Goal: Task Accomplishment & Management: Manage account settings

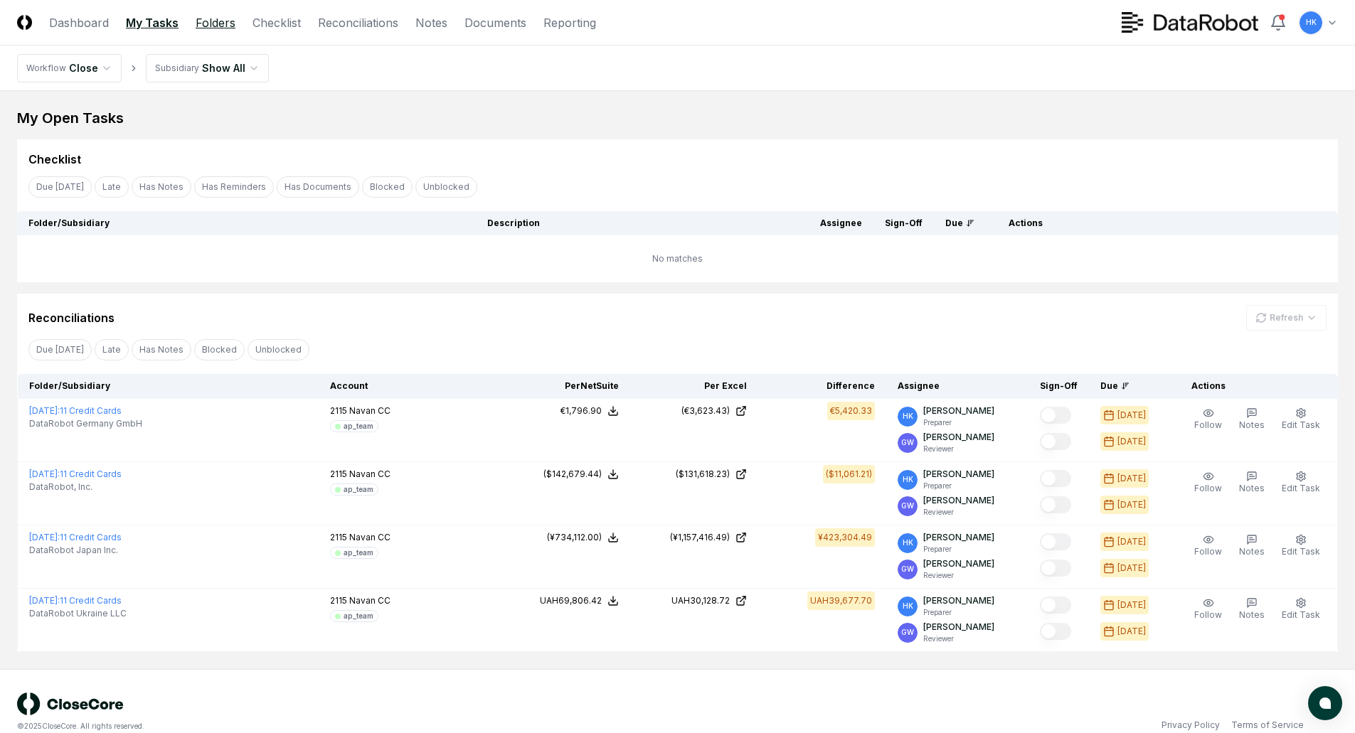
click at [213, 24] on link "Folders" at bounding box center [216, 22] width 40 height 17
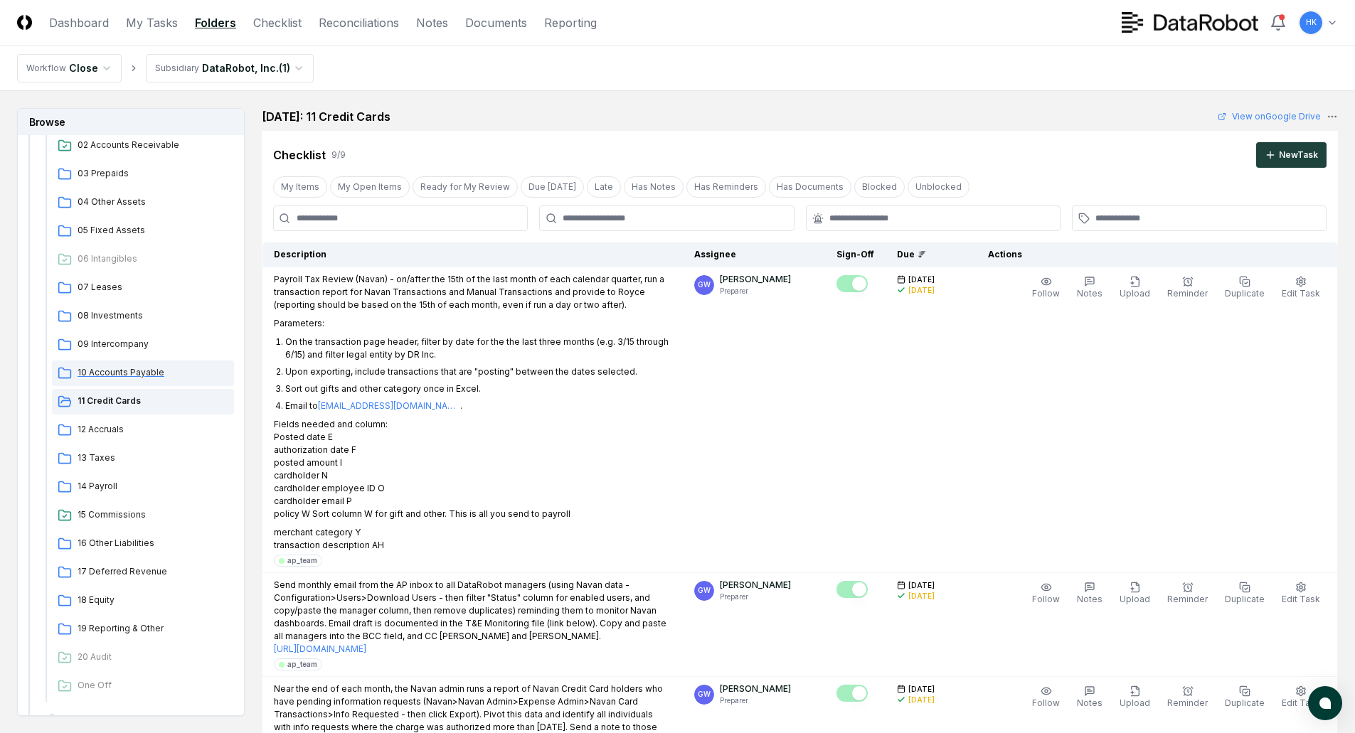
click at [117, 371] on span "10 Accounts Payable" at bounding box center [153, 372] width 151 height 13
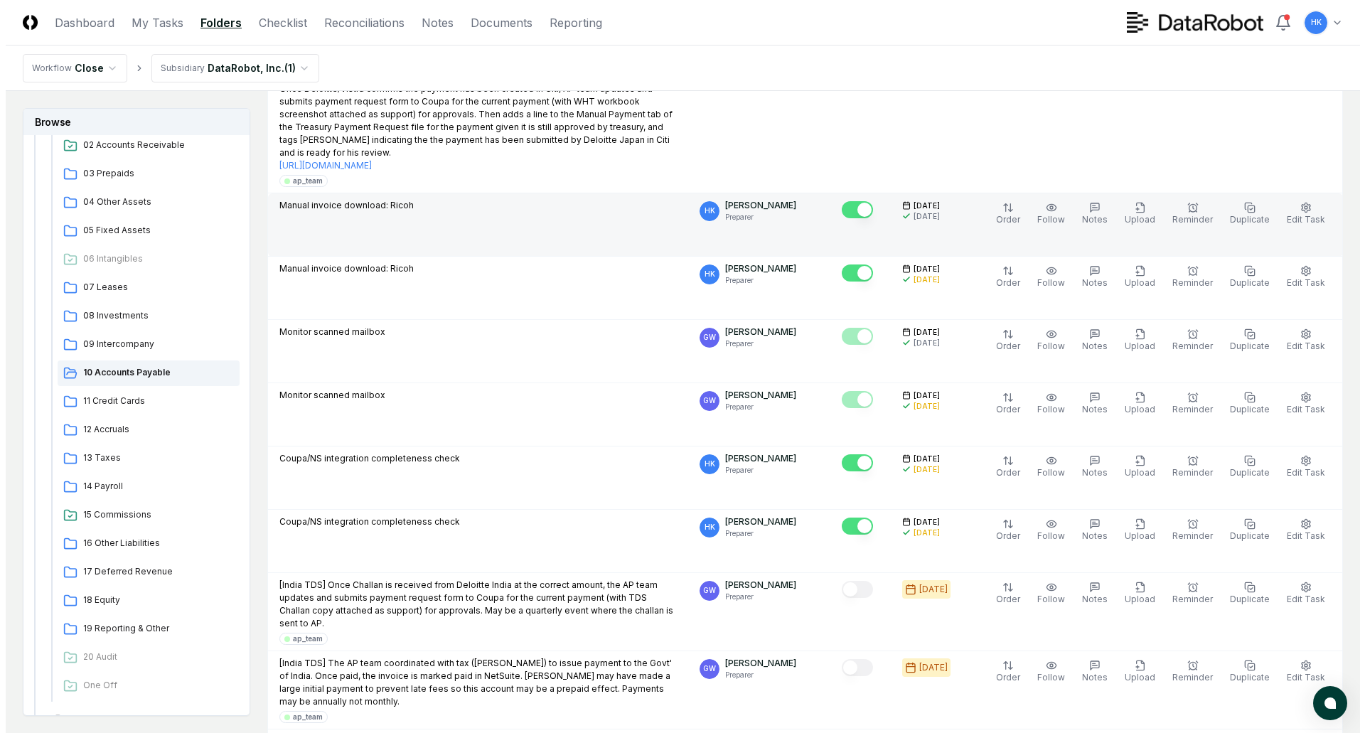
scroll to position [2626, 0]
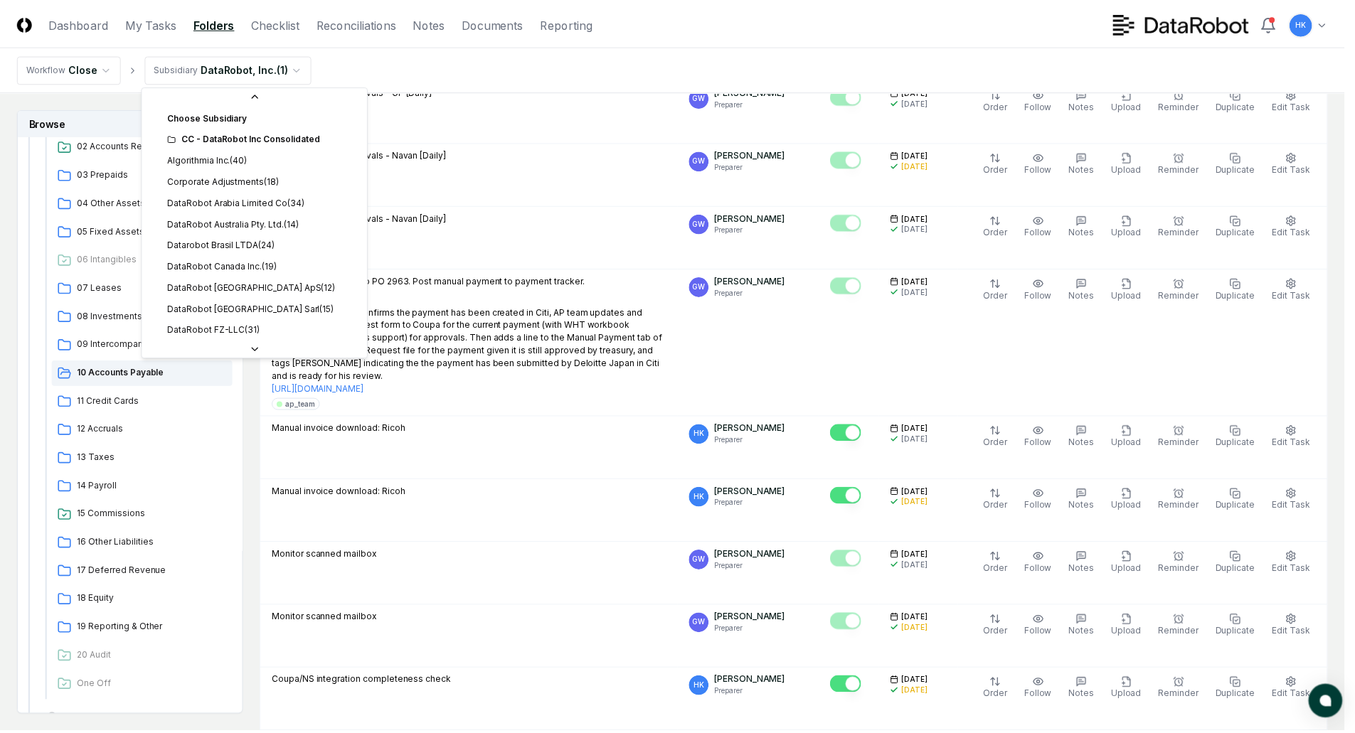
scroll to position [363, 0]
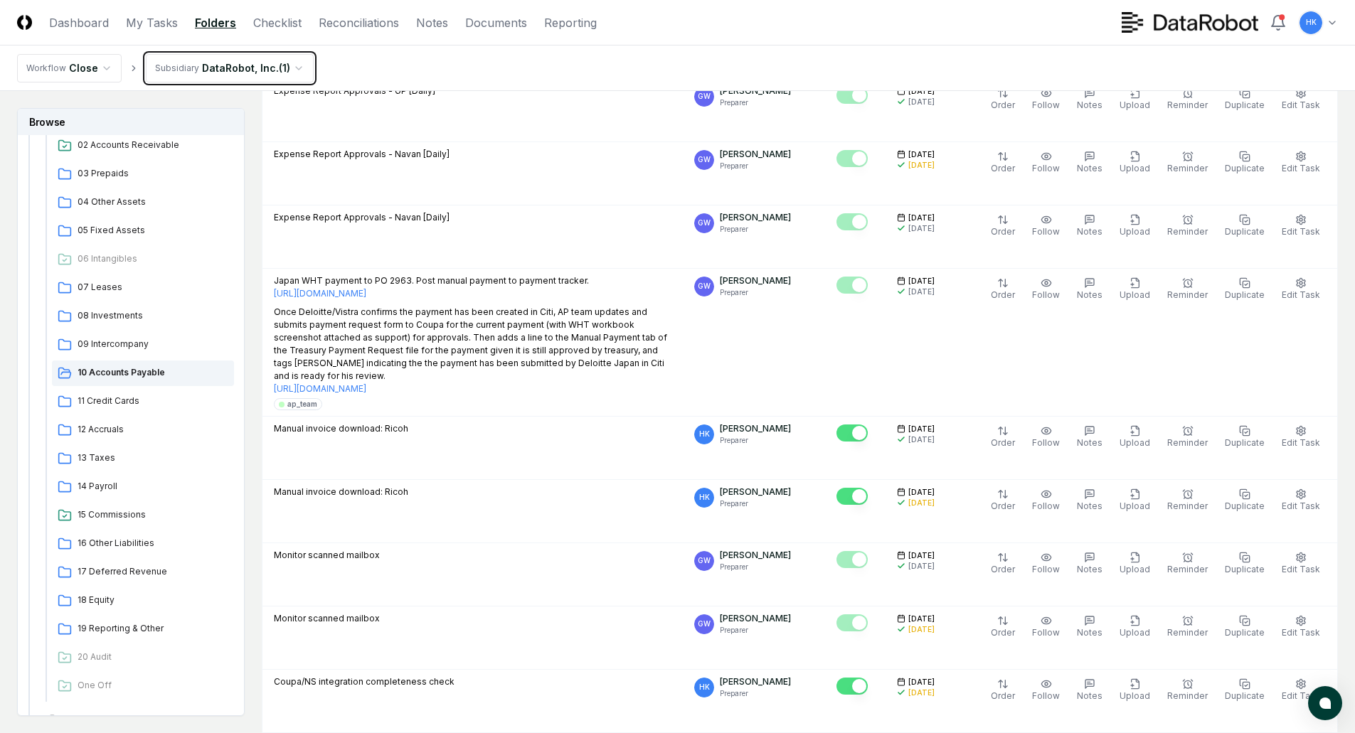
click at [349, 21] on link "Reconciliations" at bounding box center [359, 22] width 80 height 17
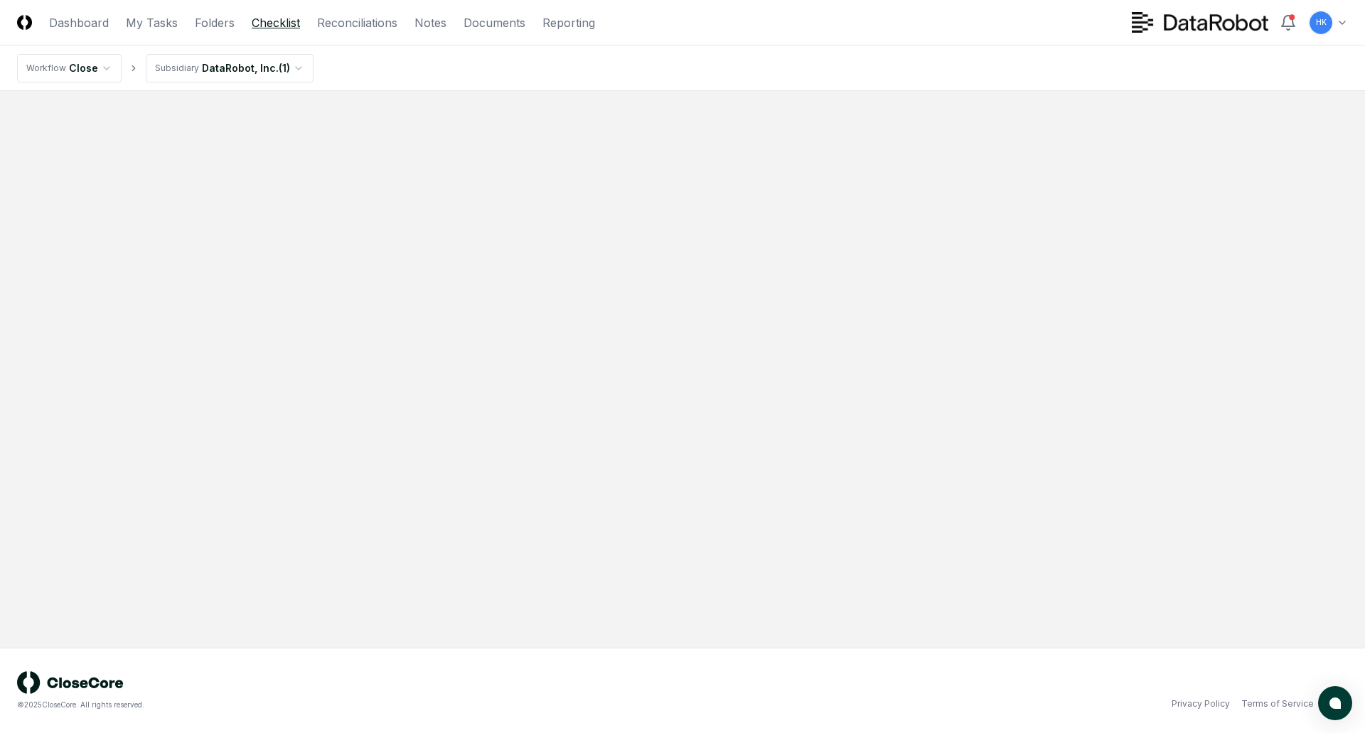
click at [283, 18] on link "Checklist" at bounding box center [276, 22] width 48 height 17
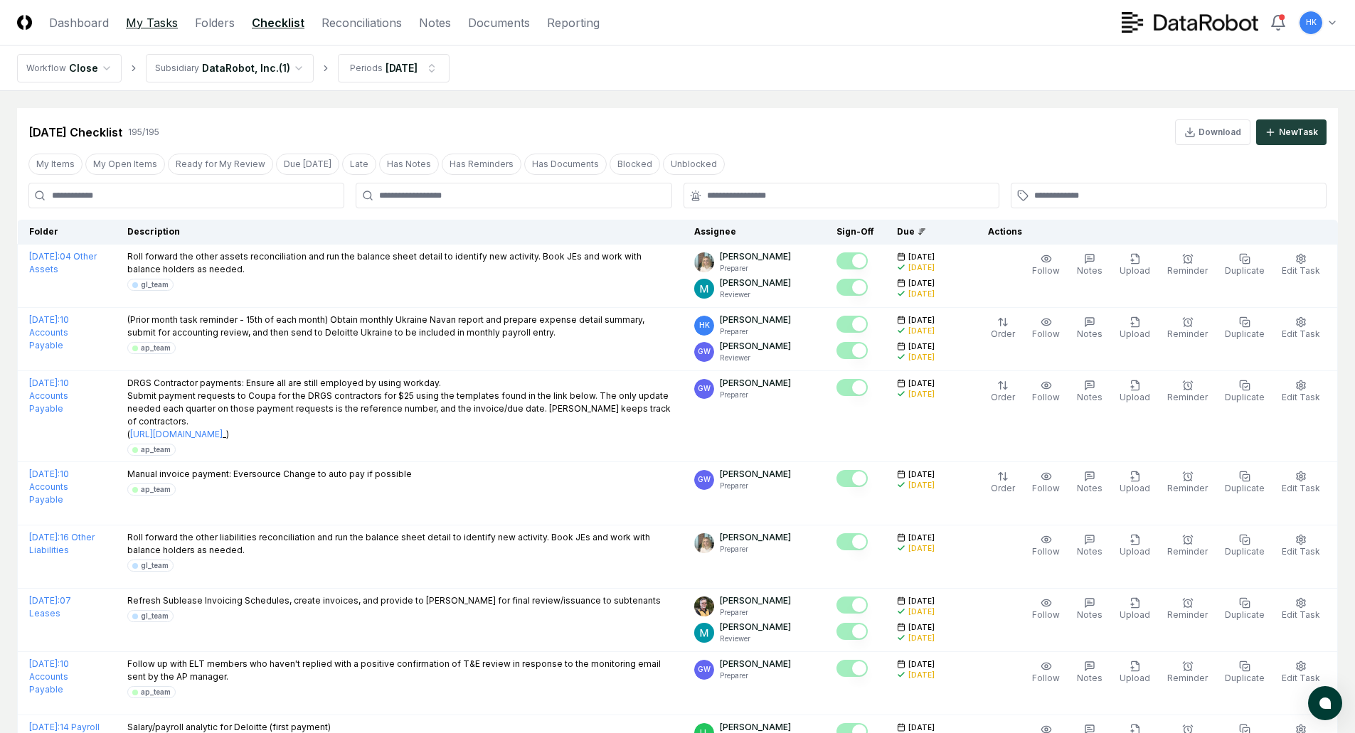
click at [158, 23] on link "My Tasks" at bounding box center [152, 22] width 52 height 17
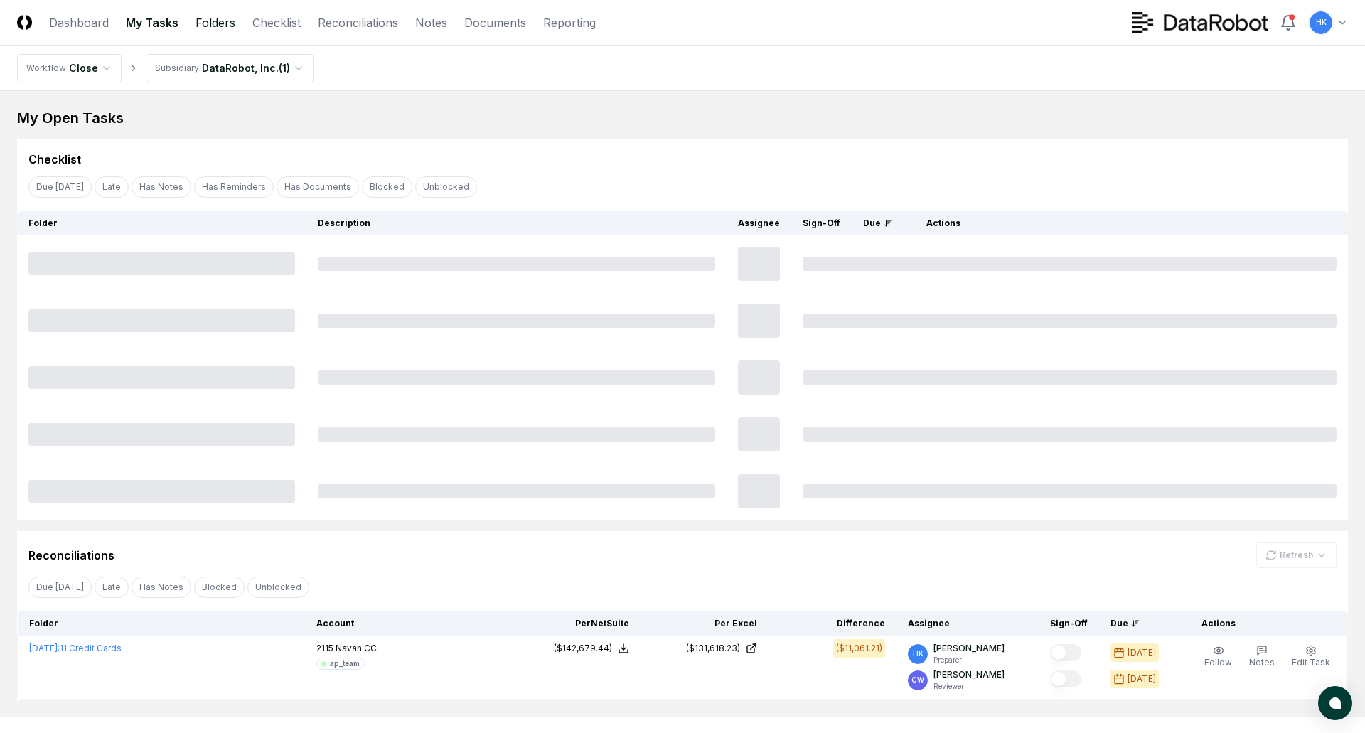
click at [218, 24] on link "Folders" at bounding box center [216, 22] width 40 height 17
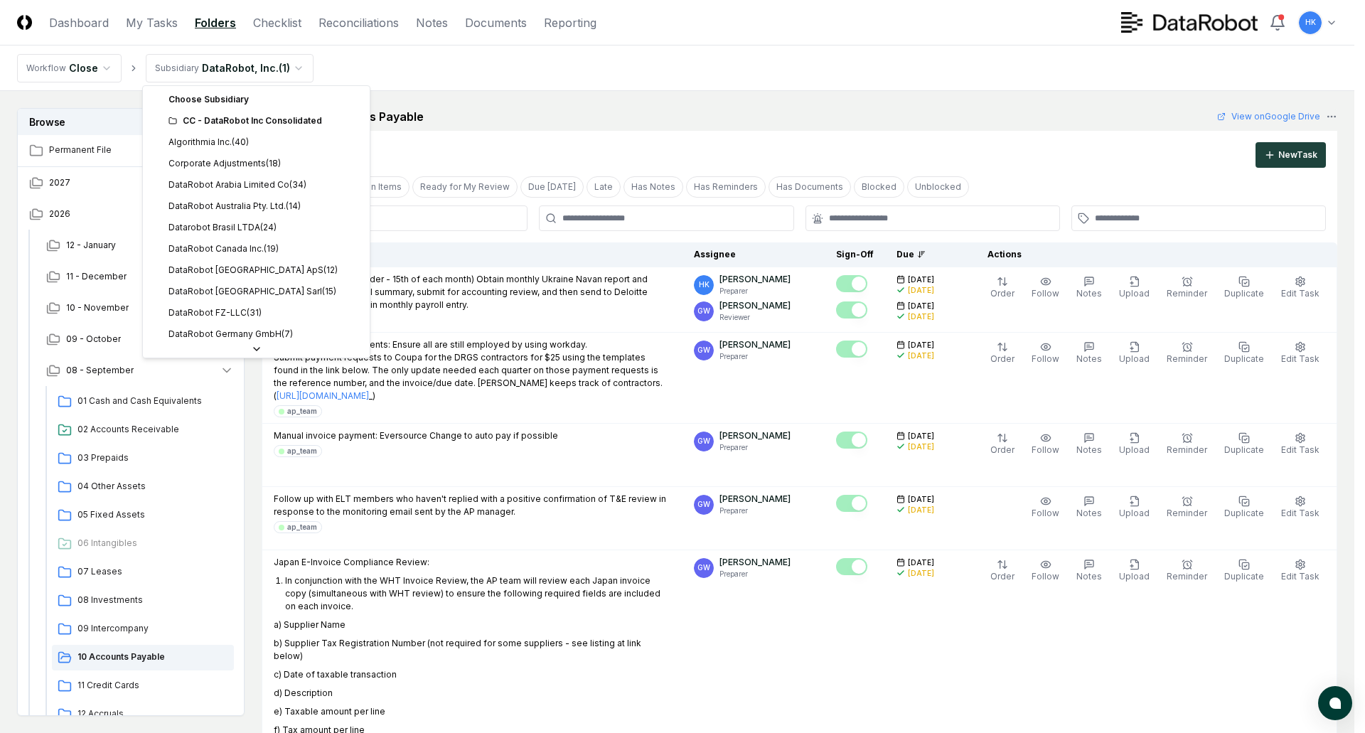
click at [246, 122] on div "CC - DataRobot Inc Consolidated" at bounding box center [265, 121] width 193 height 13
click at [182, 119] on div "CC - DataRobot Inc Consolidated" at bounding box center [265, 121] width 193 height 13
click at [214, 124] on div "CC - DataRobot Inc Consolidated" at bounding box center [265, 121] width 193 height 13
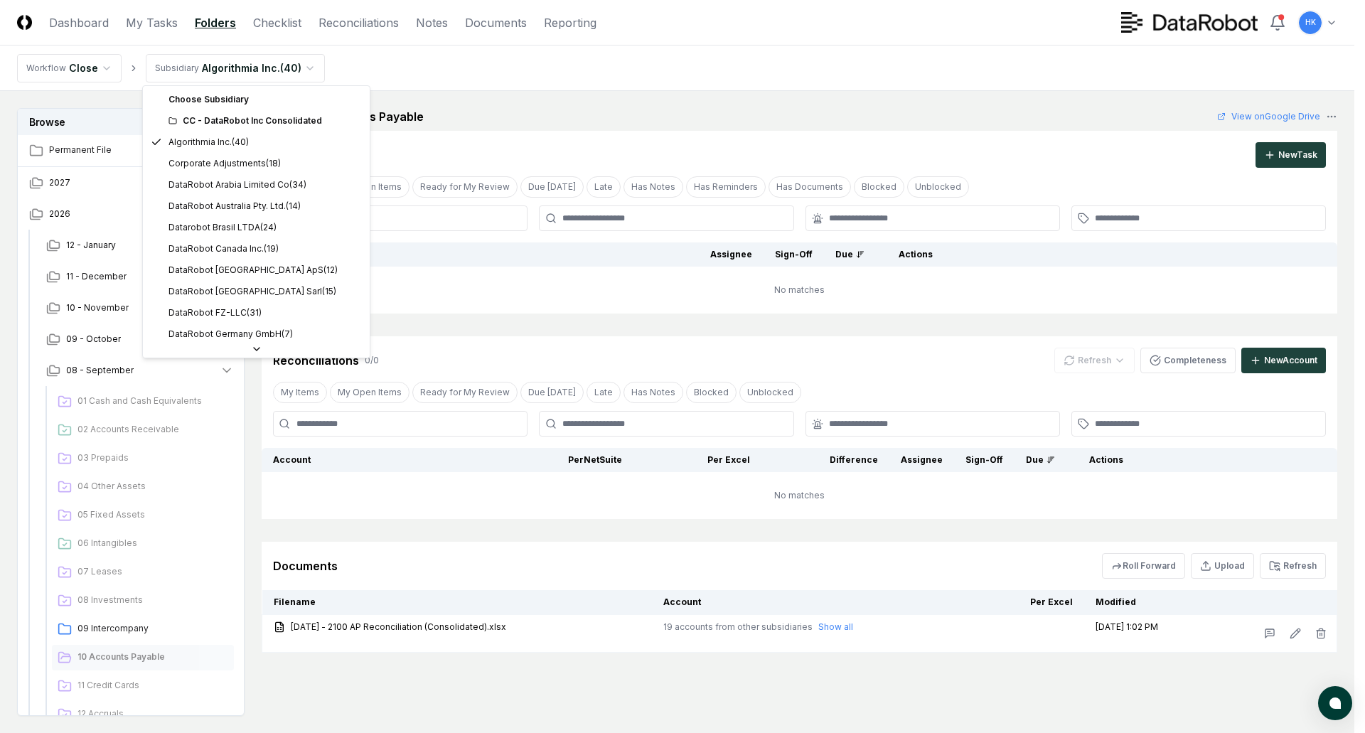
click at [309, 65] on html "CloseCore Dashboard My Tasks Folders Checklist Reconciliations Notes Documents …" at bounding box center [682, 409] width 1365 height 819
click at [254, 123] on div "CC - DataRobot Inc Consolidated" at bounding box center [265, 121] width 193 height 13
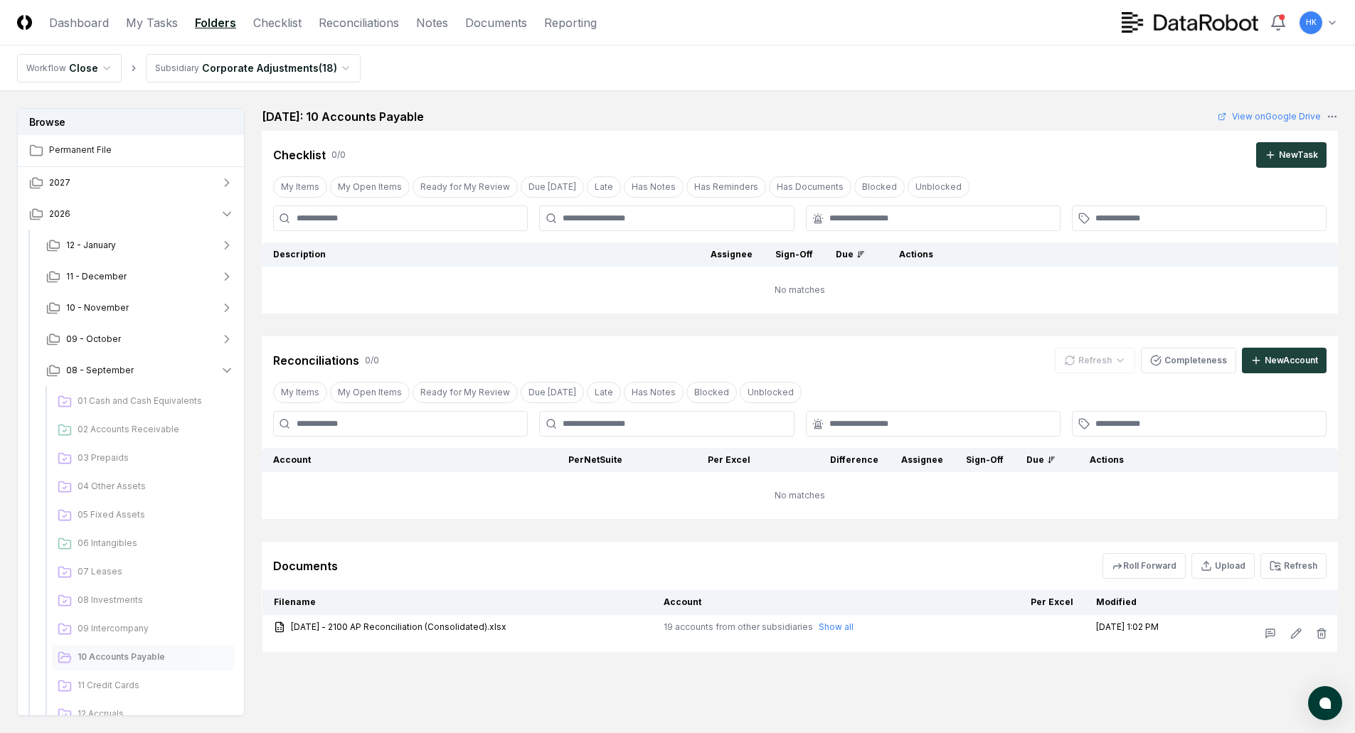
click at [329, 64] on html "CloseCore Dashboard My Tasks Folders Checklist Reconciliations Notes Documents …" at bounding box center [677, 409] width 1355 height 819
click at [169, 19] on html "CloseCore Dashboard My Tasks Folders Checklist Reconciliations Notes Documents …" at bounding box center [677, 409] width 1355 height 819
click at [151, 24] on link "My Tasks" at bounding box center [152, 22] width 52 height 17
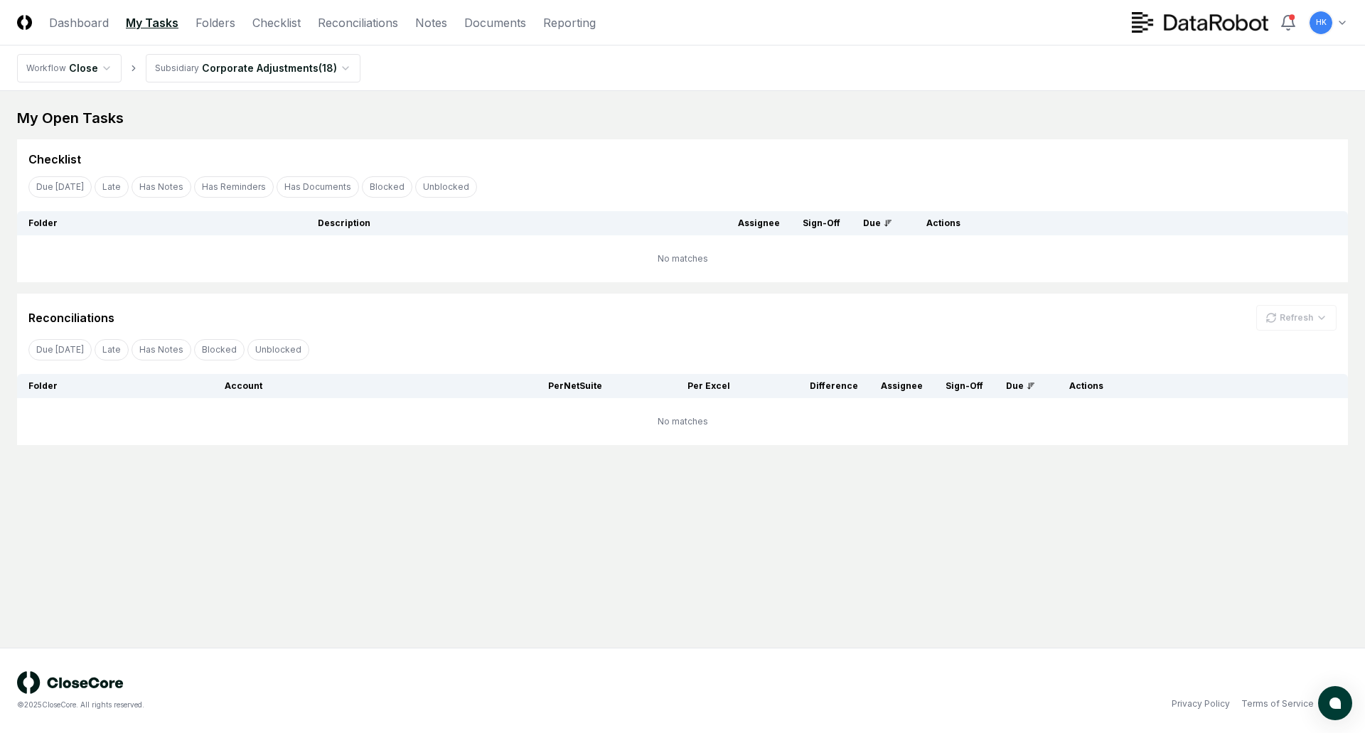
click at [151, 24] on link "My Tasks" at bounding box center [152, 22] width 53 height 17
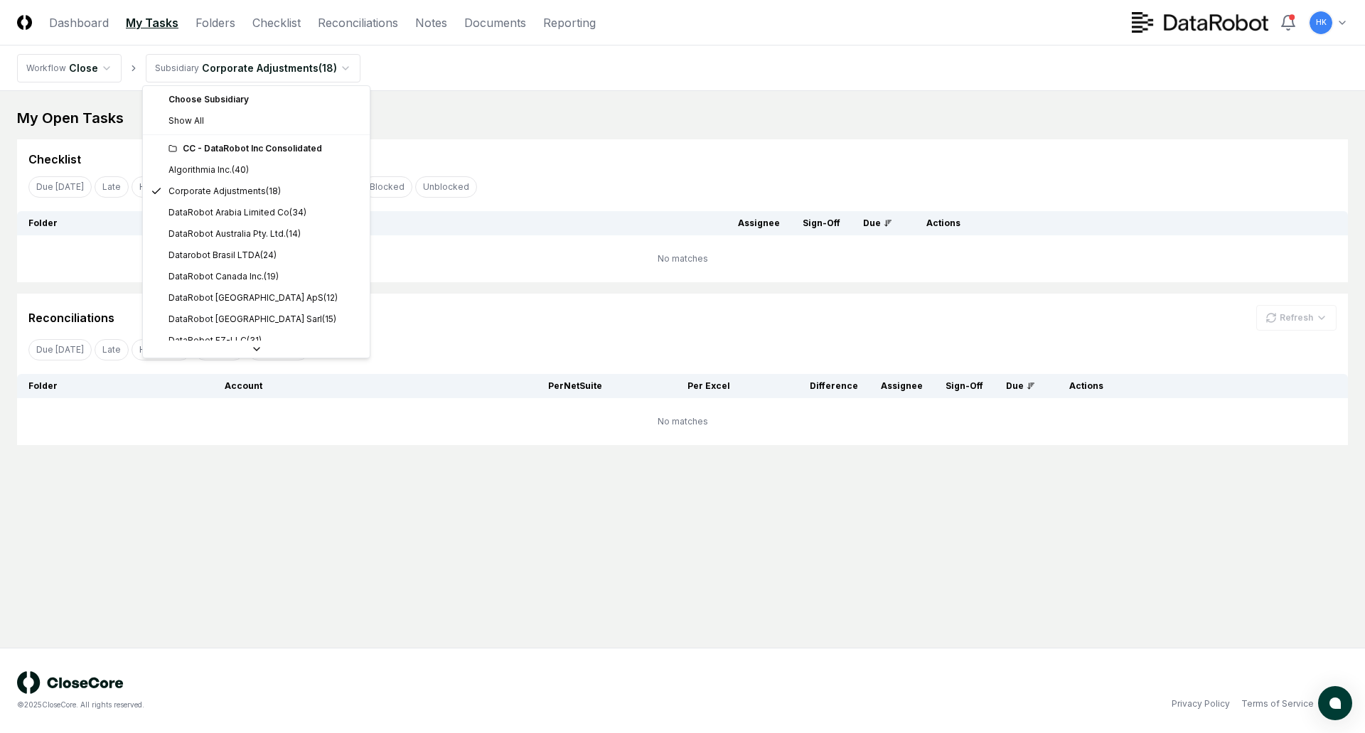
click at [343, 73] on html "CloseCore Dashboard My Tasks Folders Checklist Reconciliations Notes Documents …" at bounding box center [682, 366] width 1365 height 733
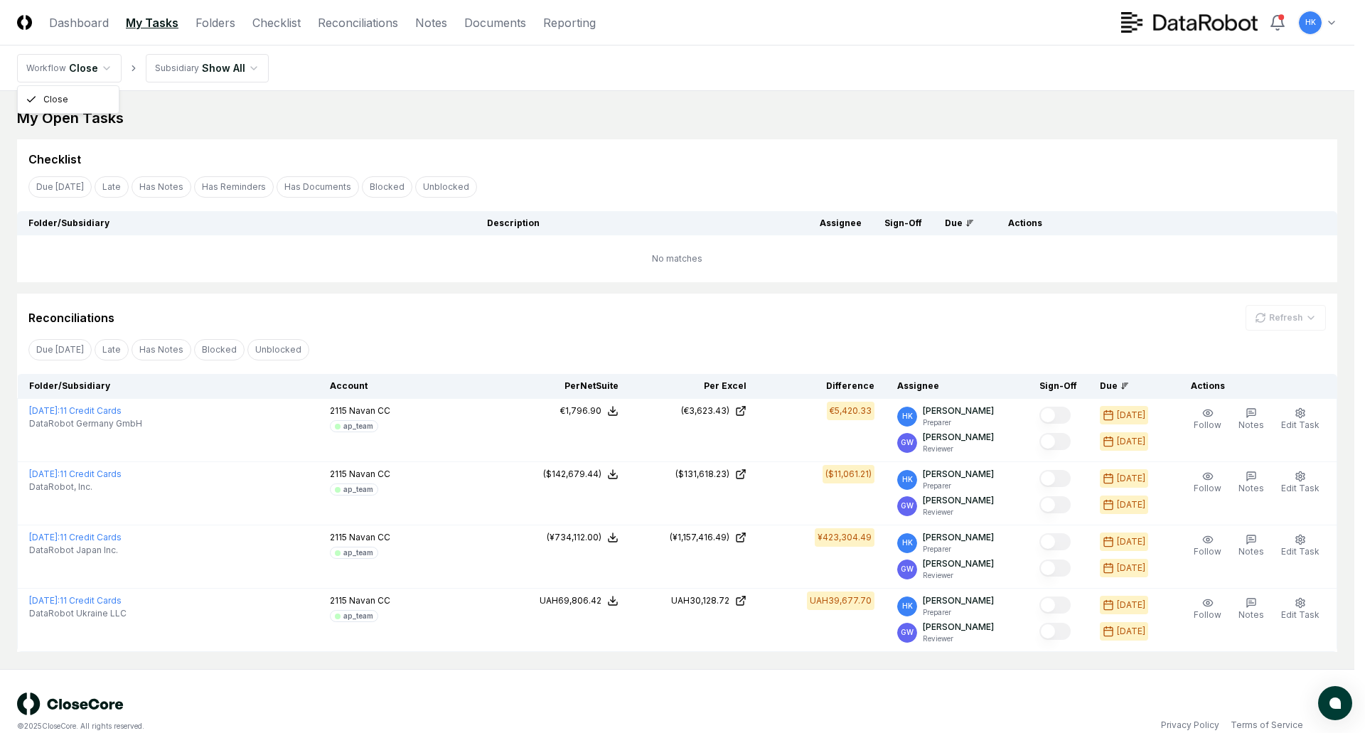
click at [109, 63] on html "CloseCore Dashboard My Tasks Folders Checklist Reconciliations Notes Documents …" at bounding box center [682, 377] width 1365 height 755
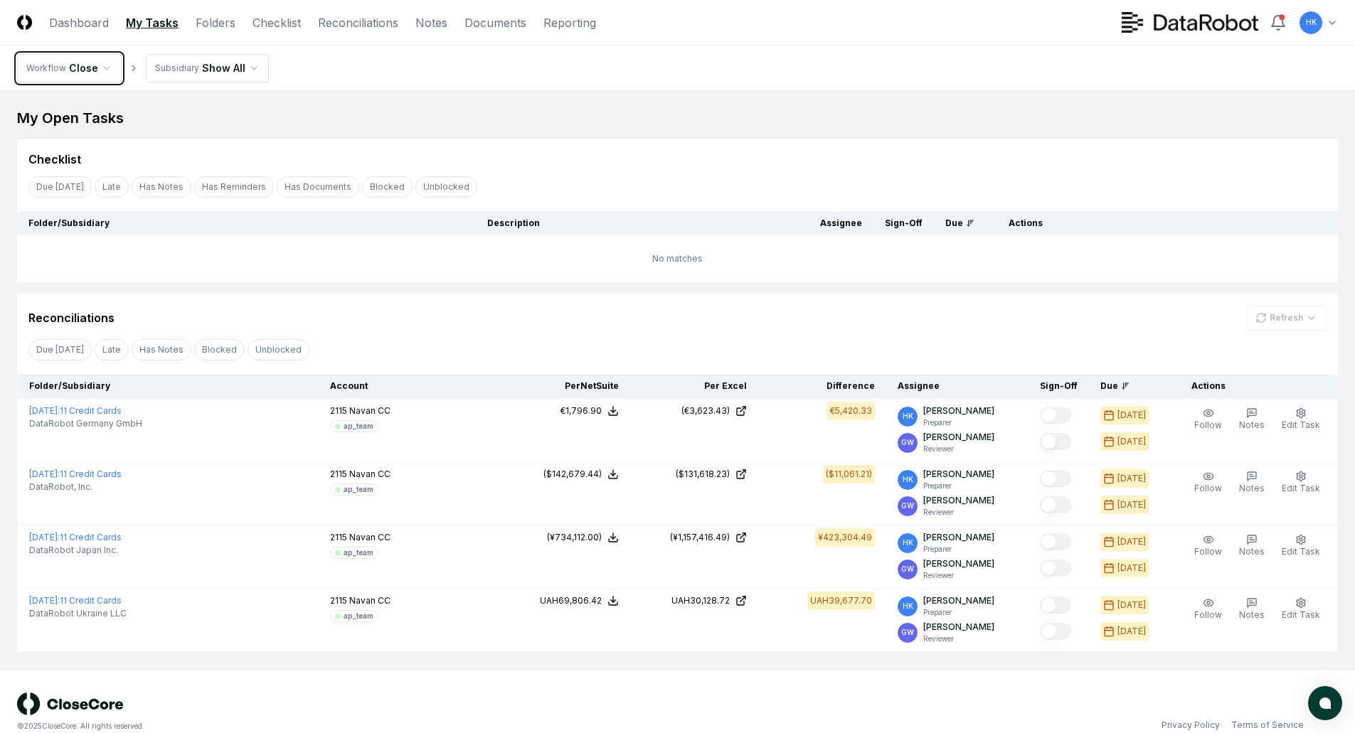
click at [109, 63] on html "CloseCore Dashboard My Tasks Folders Checklist Reconciliations Notes Documents …" at bounding box center [677, 377] width 1355 height 755
click at [91, 18] on link "Dashboard" at bounding box center [79, 22] width 60 height 17
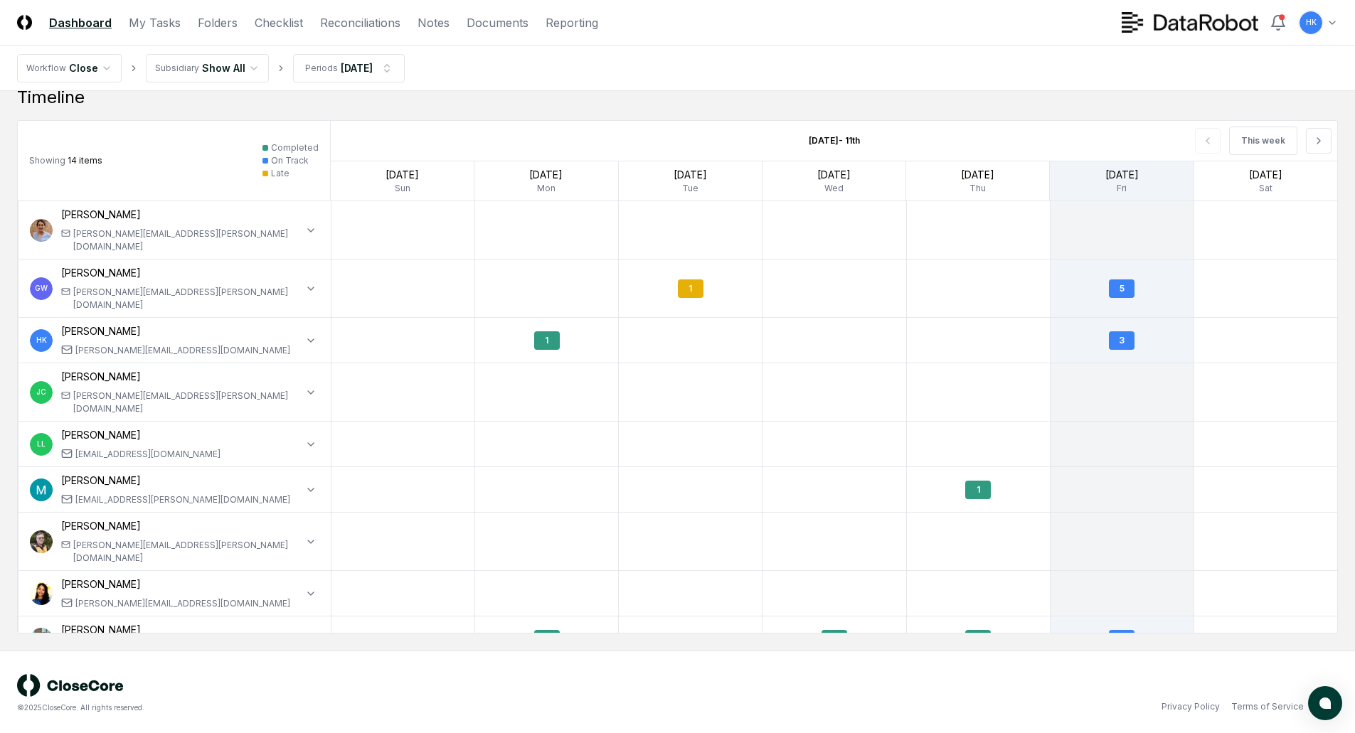
scroll to position [1166, 0]
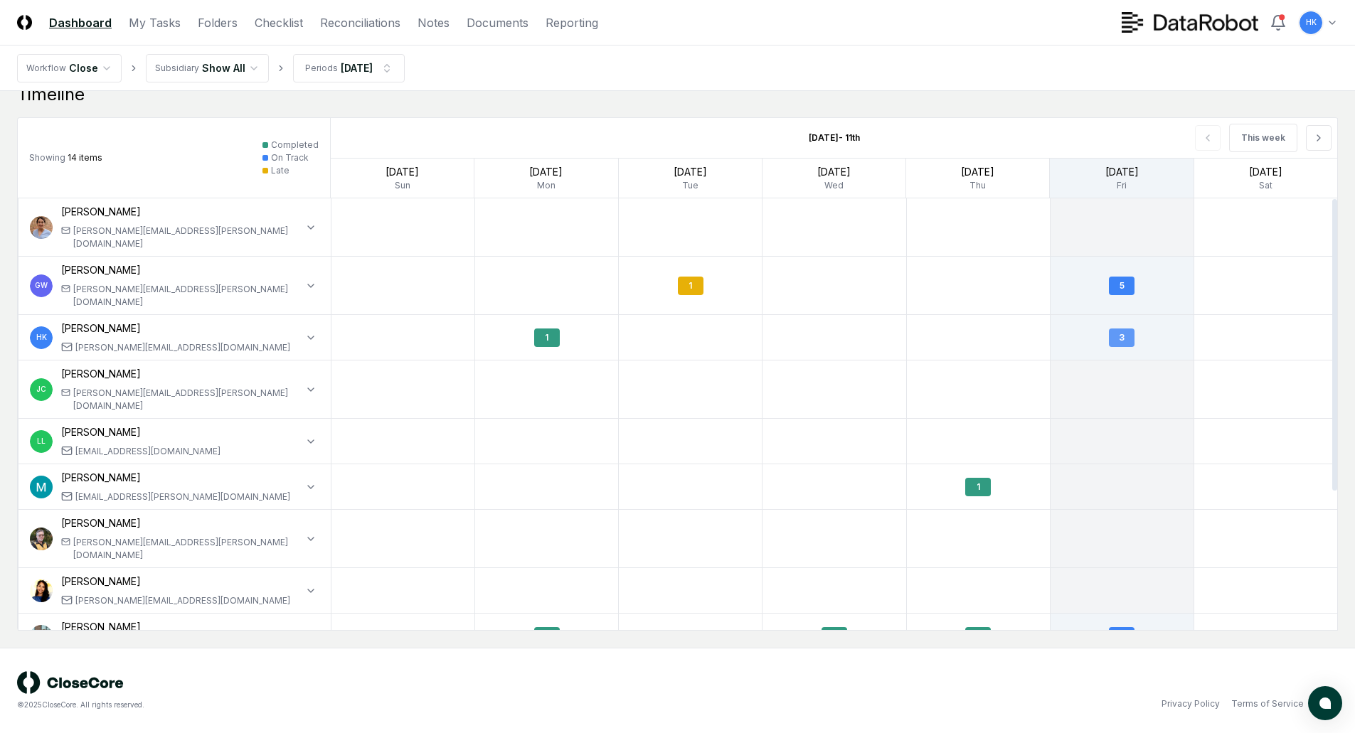
click at [1124, 329] on div "3" at bounding box center [1122, 338] width 26 height 18
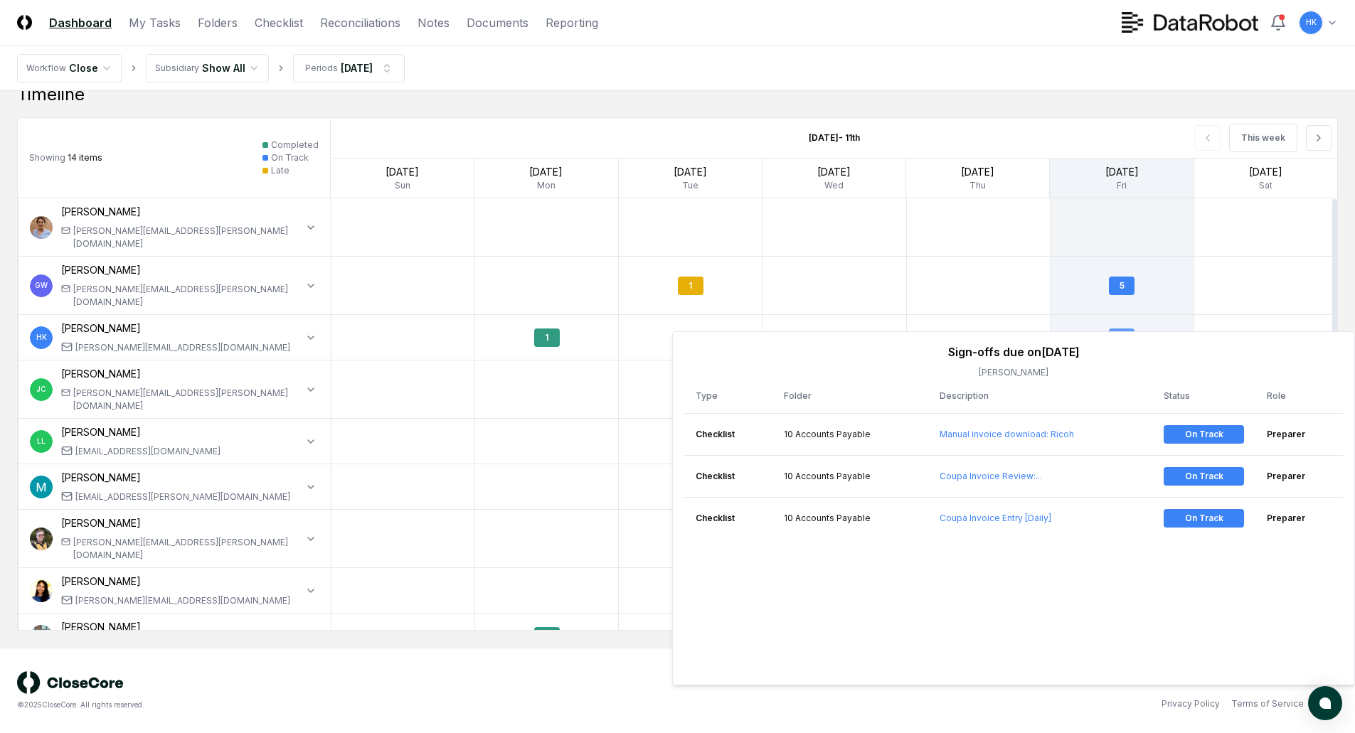
click at [1186, 321] on div "3" at bounding box center [1121, 337] width 143 height 33
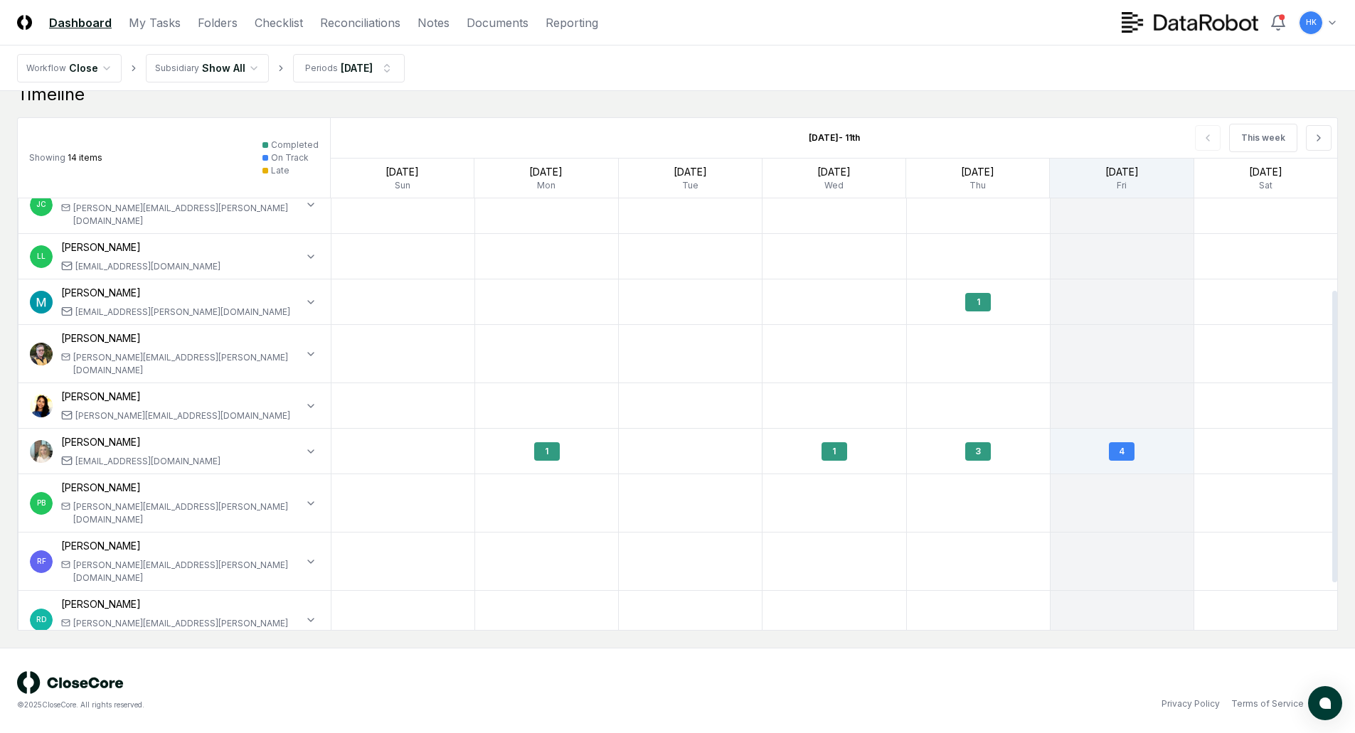
scroll to position [206, 0]
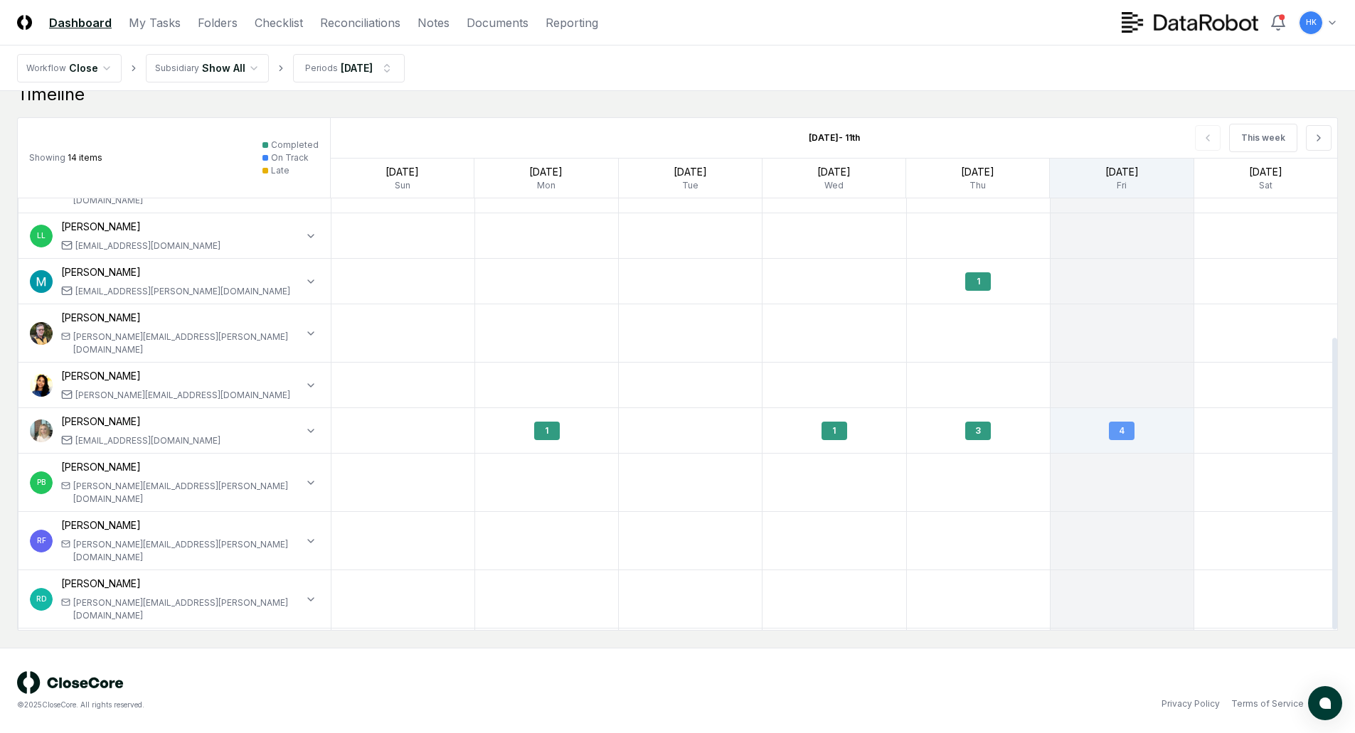
click at [1120, 422] on div "4" at bounding box center [1122, 431] width 26 height 18
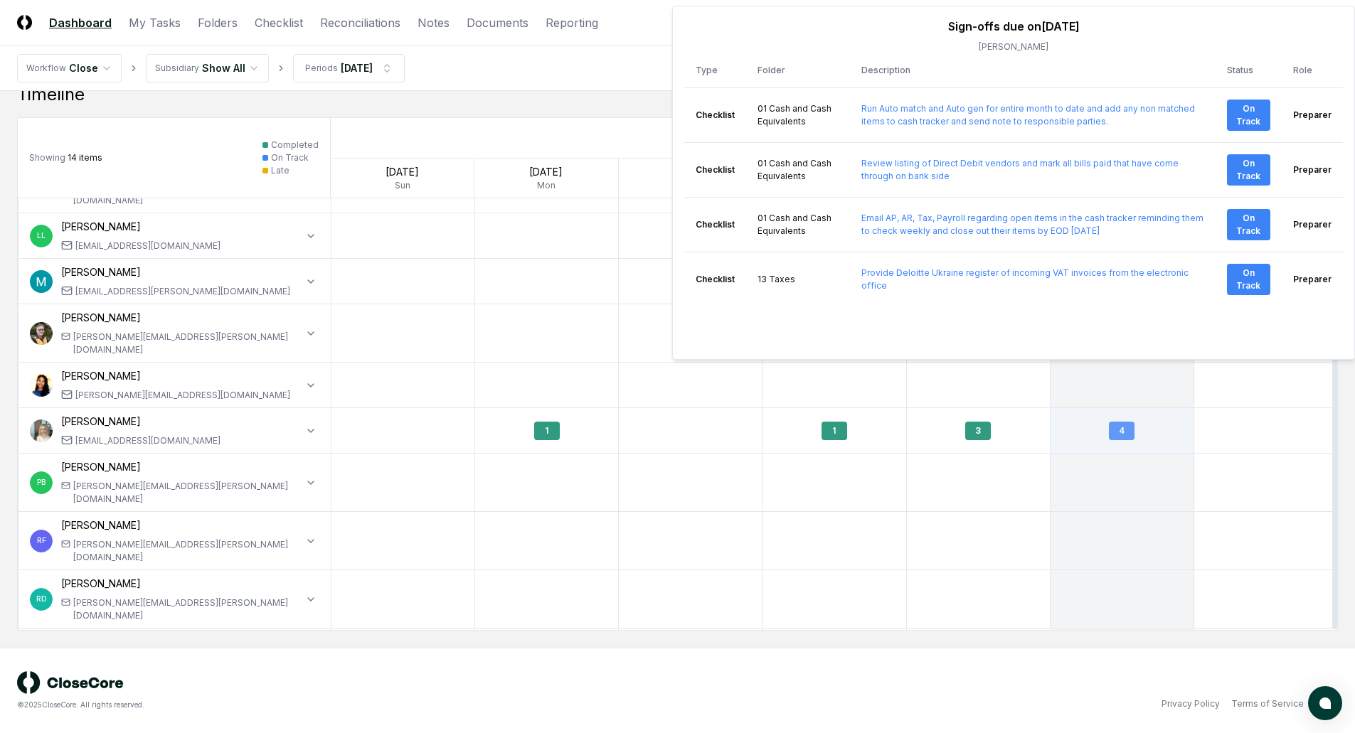
click at [1120, 422] on div "4" at bounding box center [1122, 431] width 26 height 18
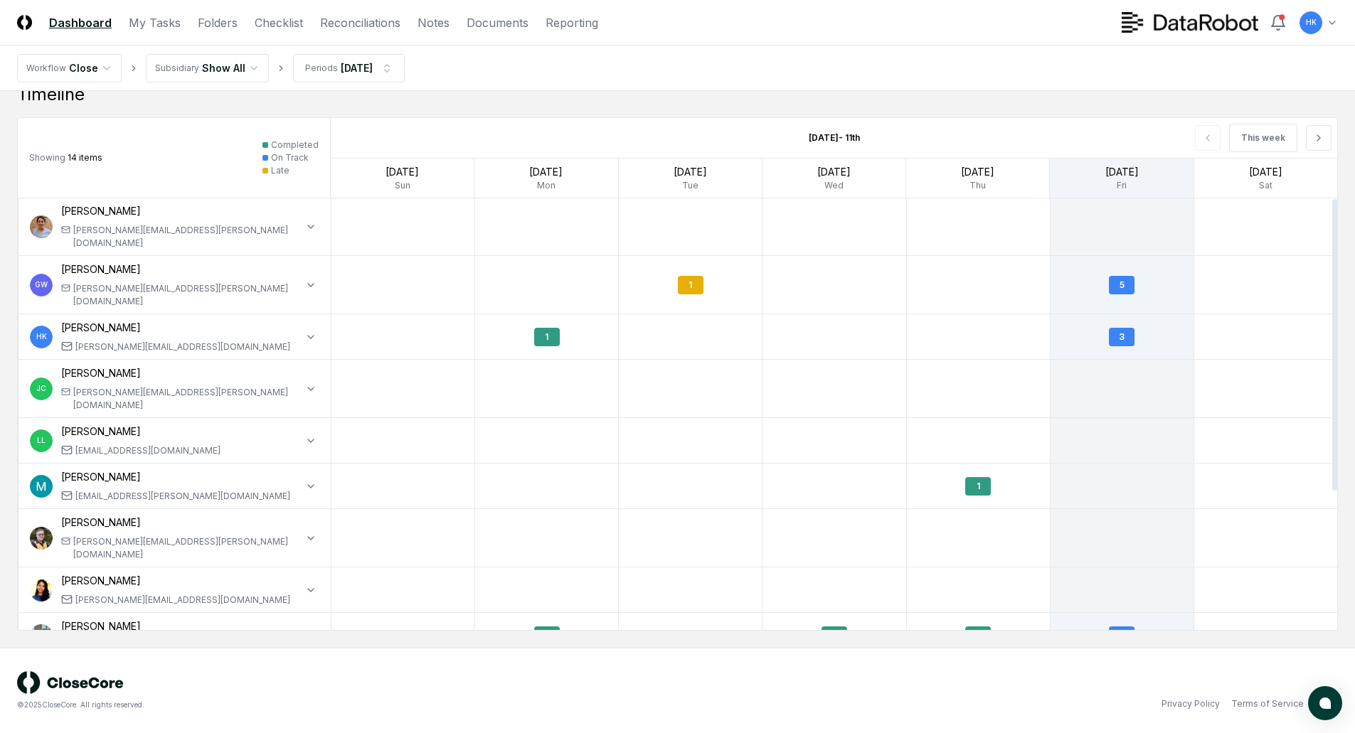
scroll to position [0, 0]
click at [1116, 277] on div "5" at bounding box center [1122, 286] width 26 height 18
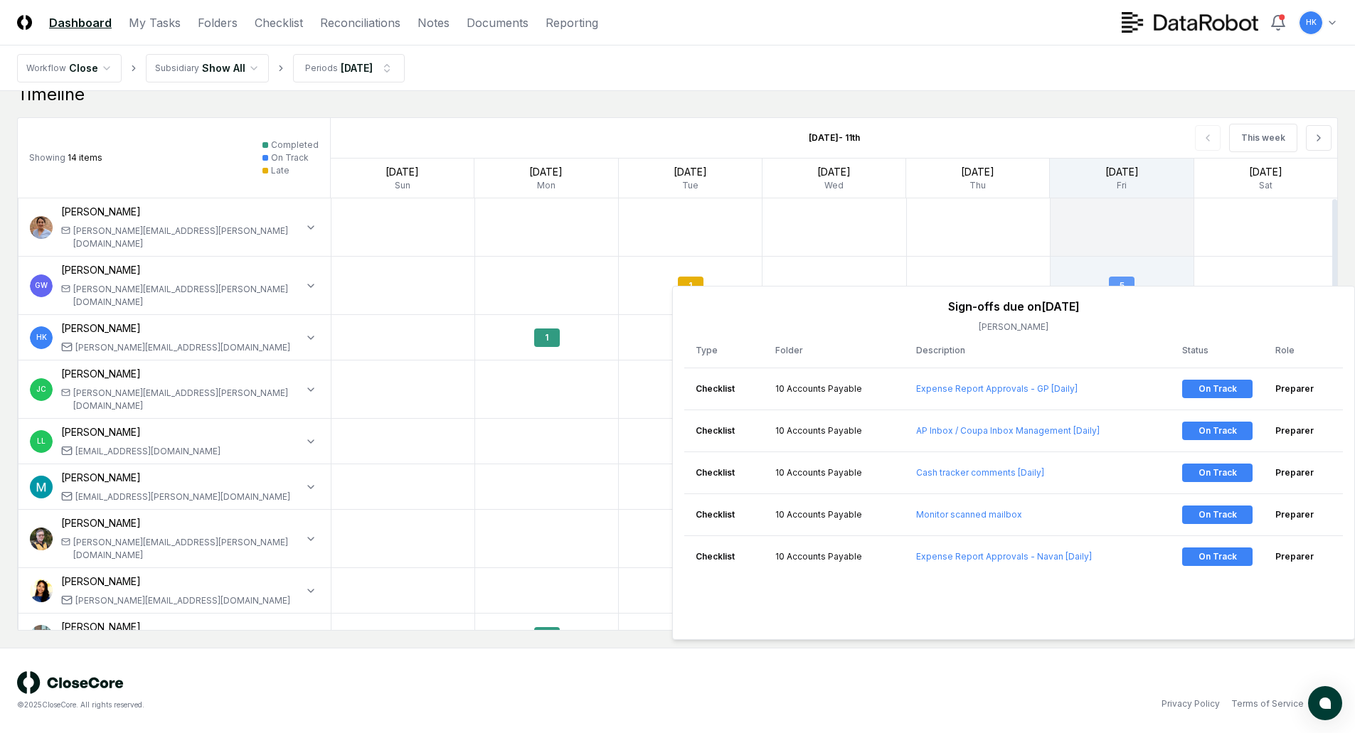
click at [1116, 277] on div "5" at bounding box center [1122, 286] width 26 height 18
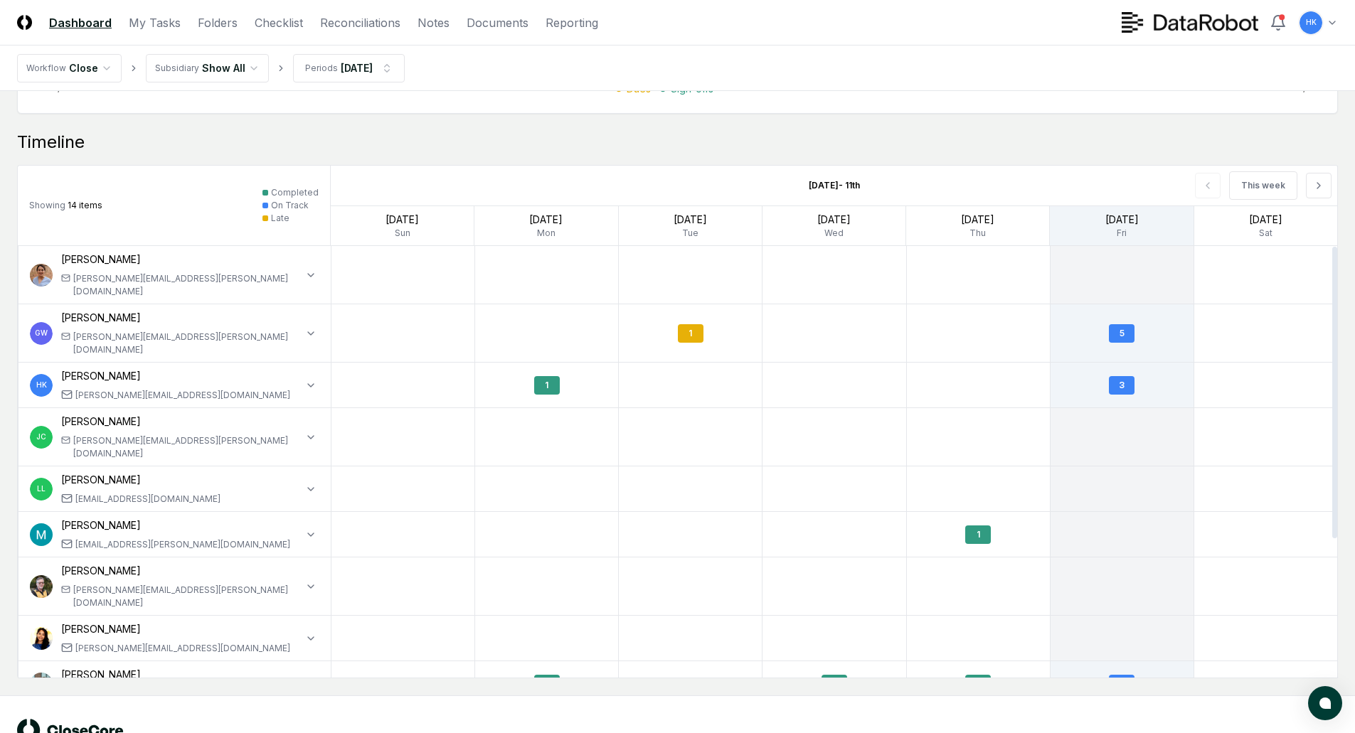
scroll to position [1095, 0]
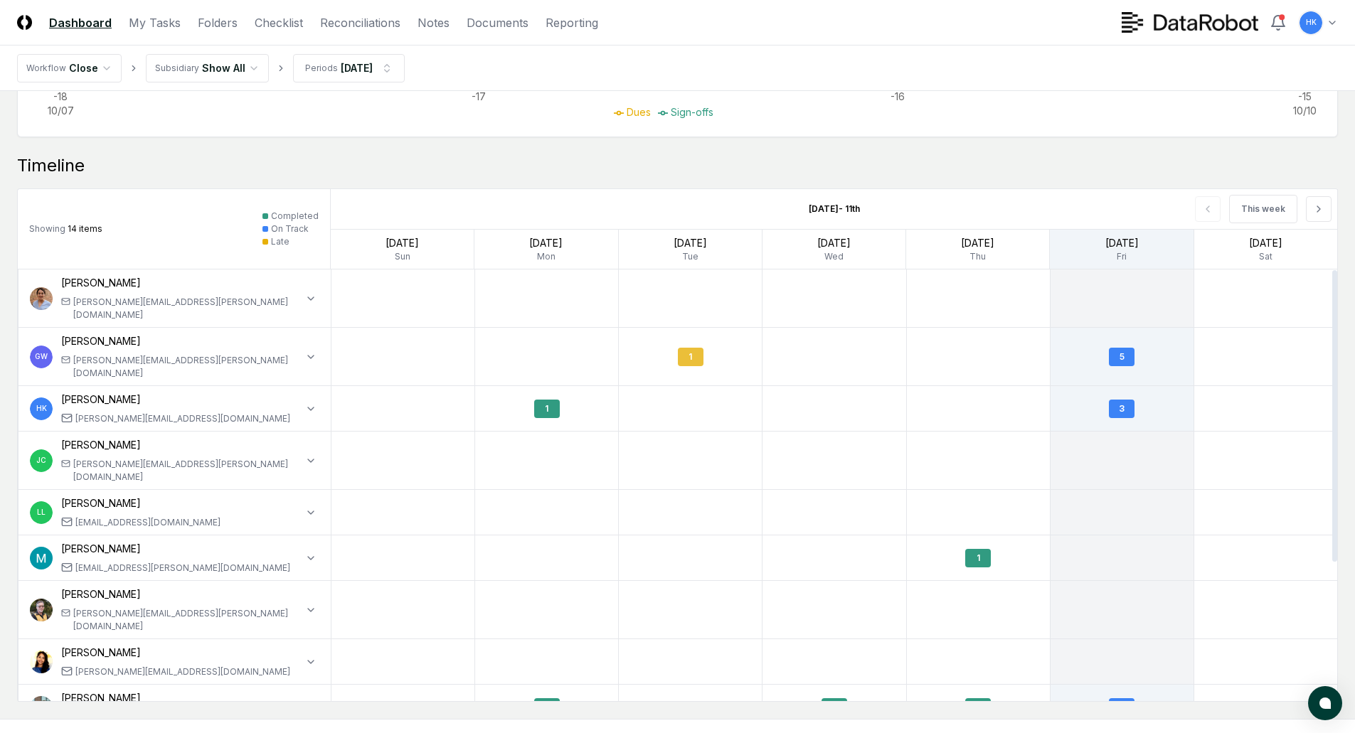
click at [692, 334] on div "1" at bounding box center [690, 357] width 143 height 46
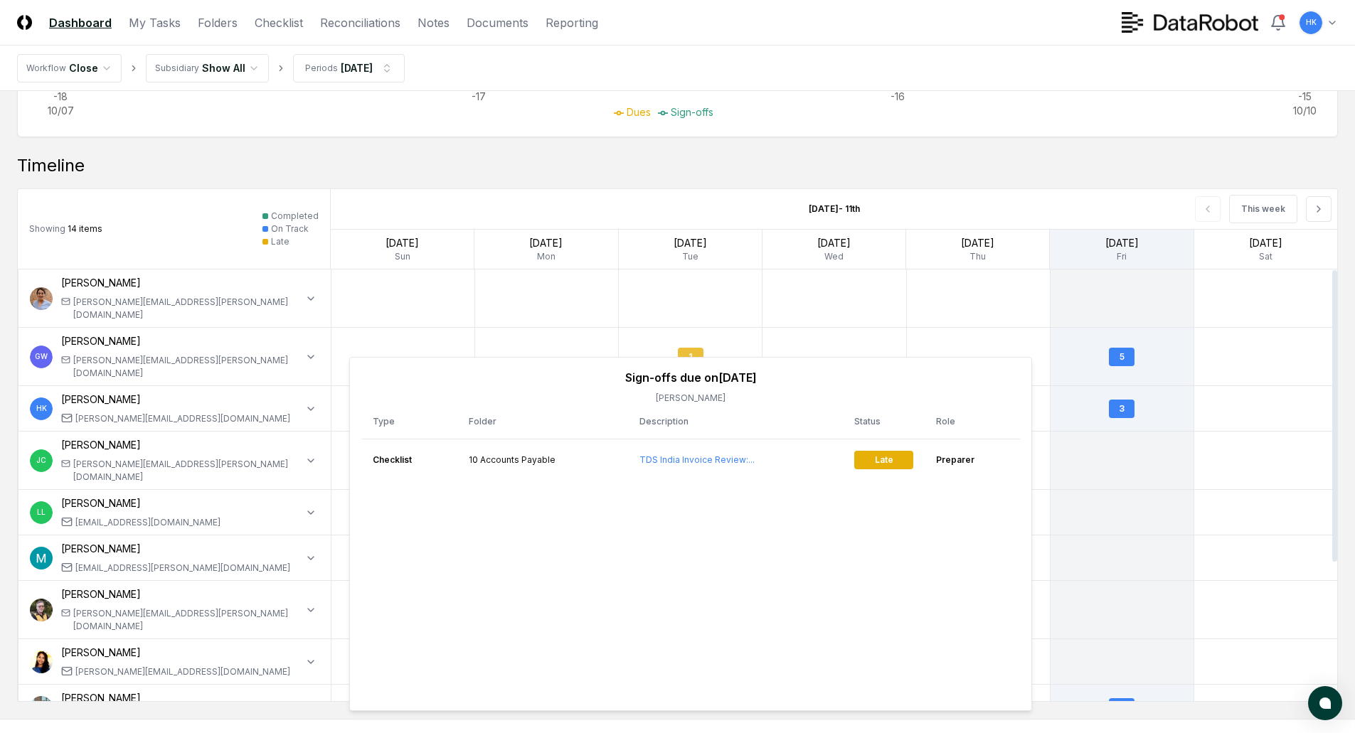
click at [694, 348] on div "1" at bounding box center [691, 357] width 26 height 18
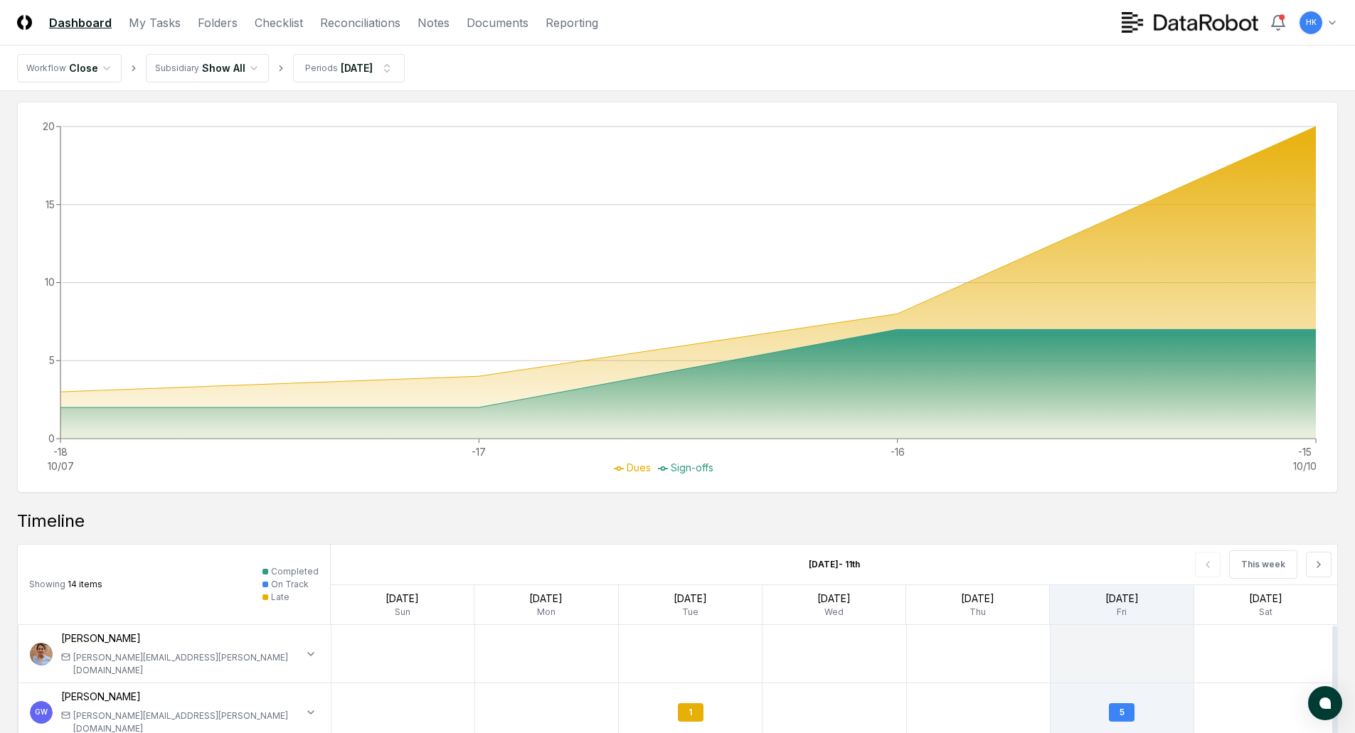
scroll to position [454, 0]
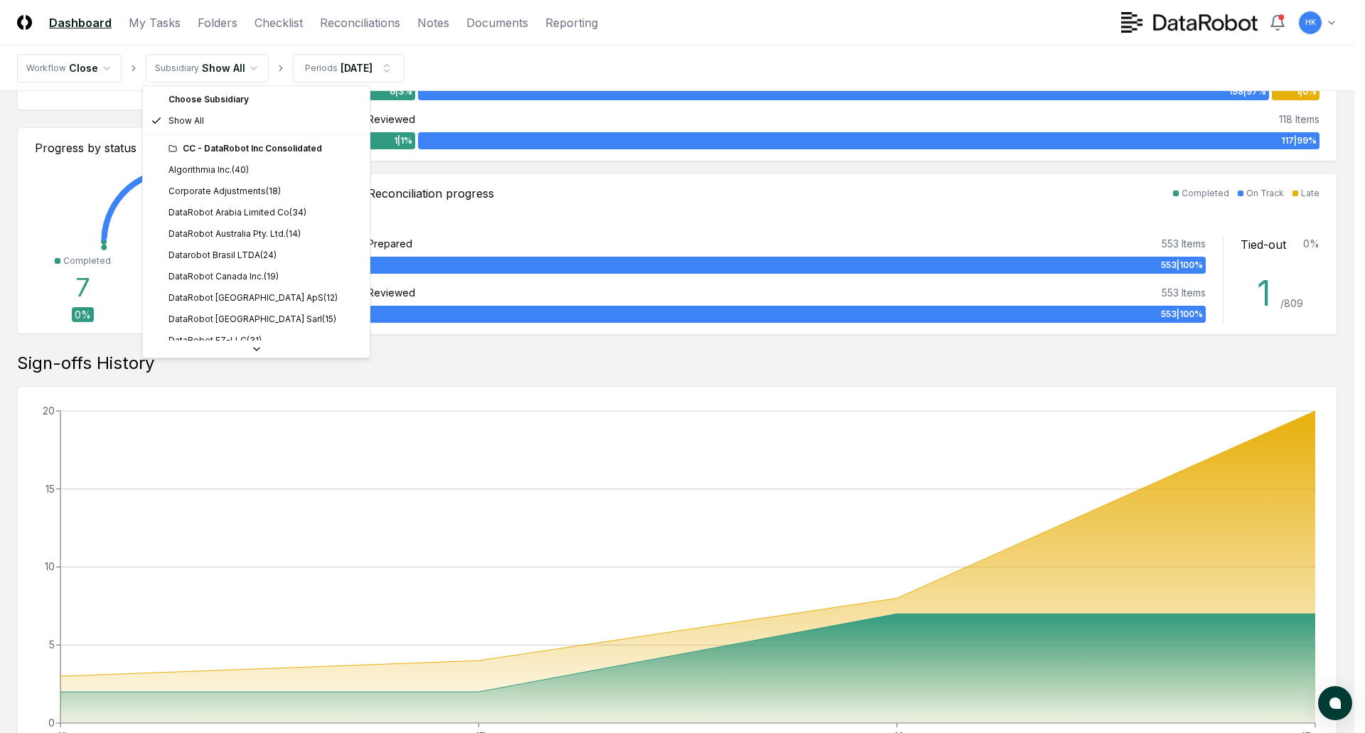
click at [245, 59] on html "CloseCore Dashboard My Tasks Folders Checklist Reconciliations Notes Documents …" at bounding box center [682, 495] width 1365 height 1899
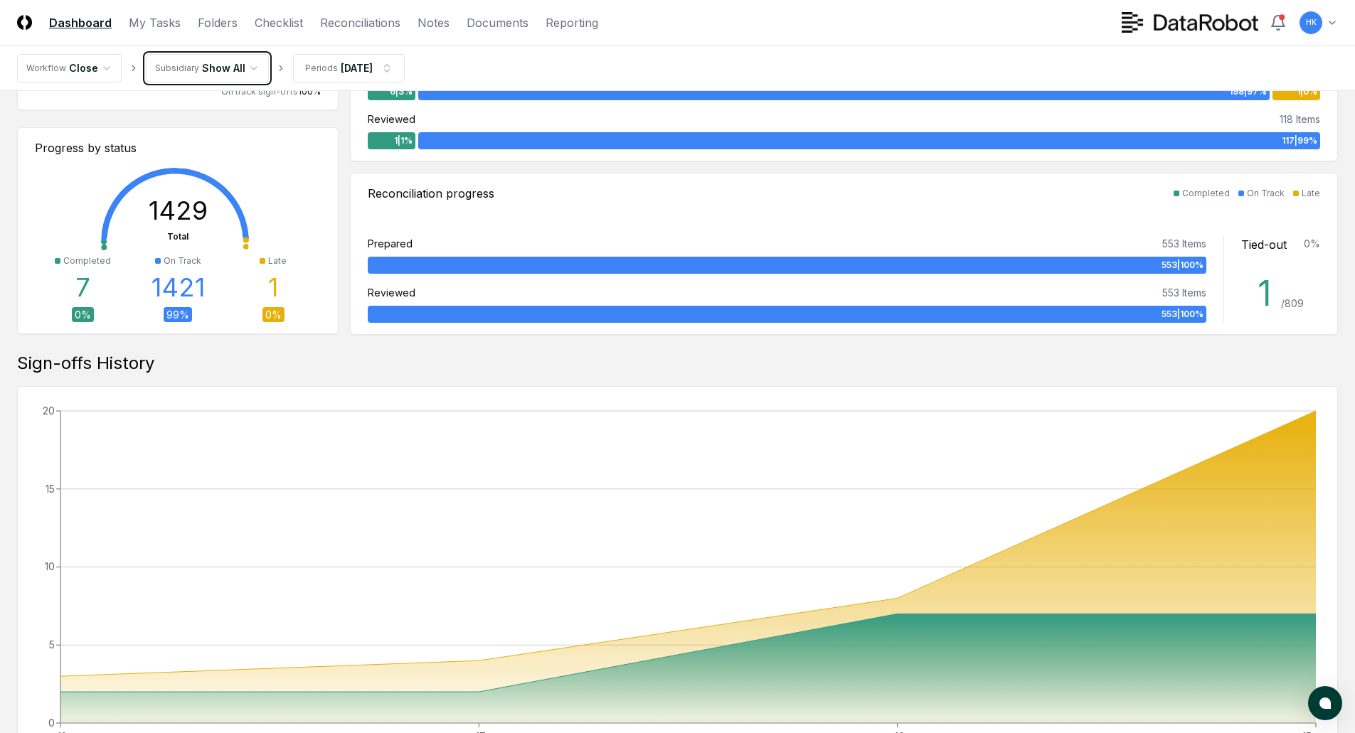
click at [245, 59] on html "CloseCore Dashboard My Tasks Folders Checklist Reconciliations Notes Documents …" at bounding box center [677, 495] width 1355 height 1899
click at [218, 23] on link "Folders" at bounding box center [218, 22] width 40 height 17
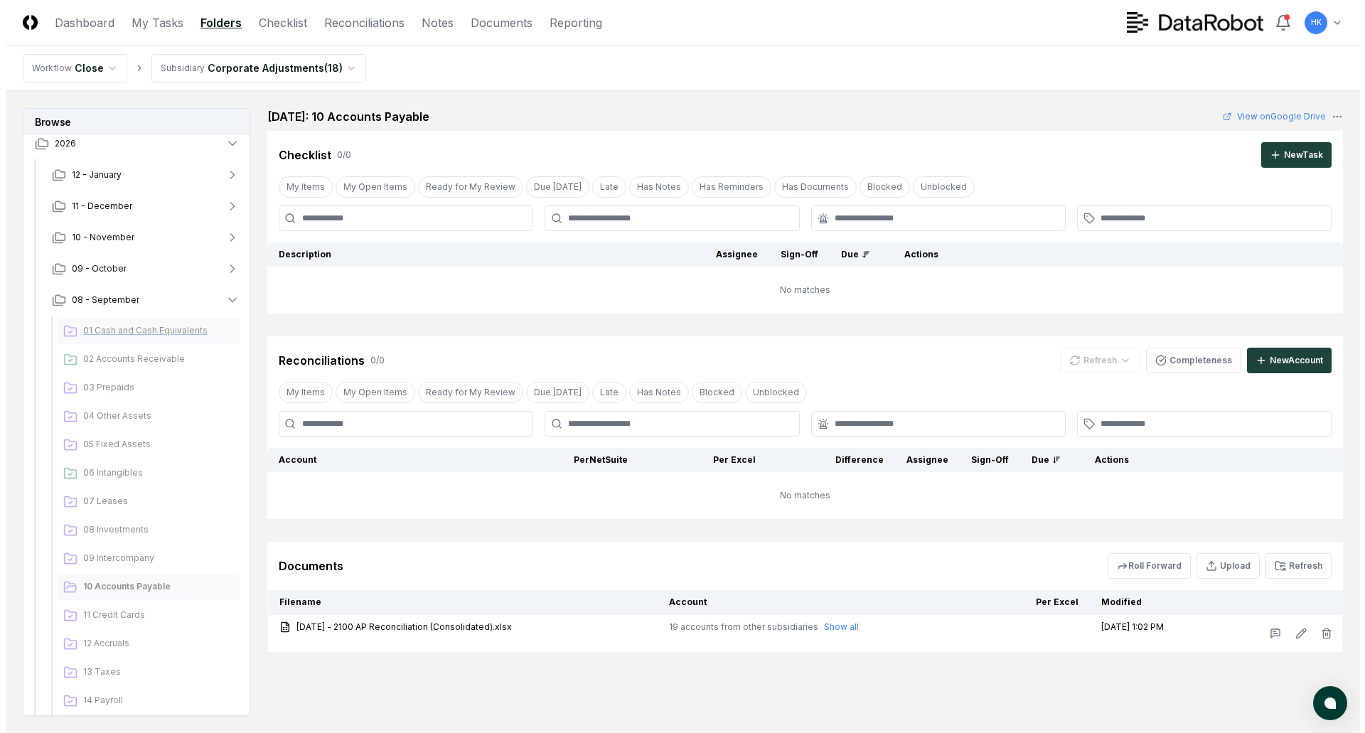
scroll to position [71, 0]
click at [98, 270] on span "09 - October" at bounding box center [93, 268] width 55 height 13
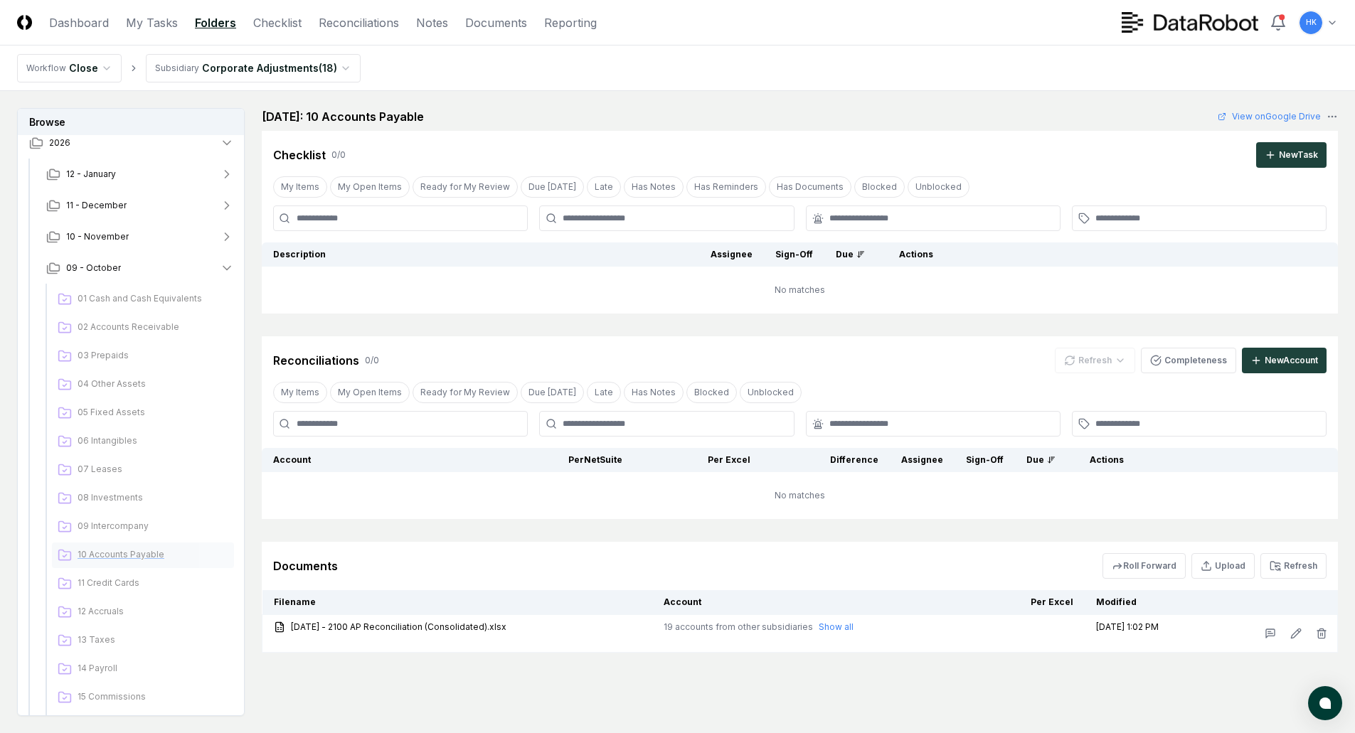
click at [98, 554] on span "10 Accounts Payable" at bounding box center [153, 554] width 151 height 13
click at [340, 65] on html "CloseCore Dashboard My Tasks Folders Checklist Reconciliations Notes Documents …" at bounding box center [677, 409] width 1355 height 819
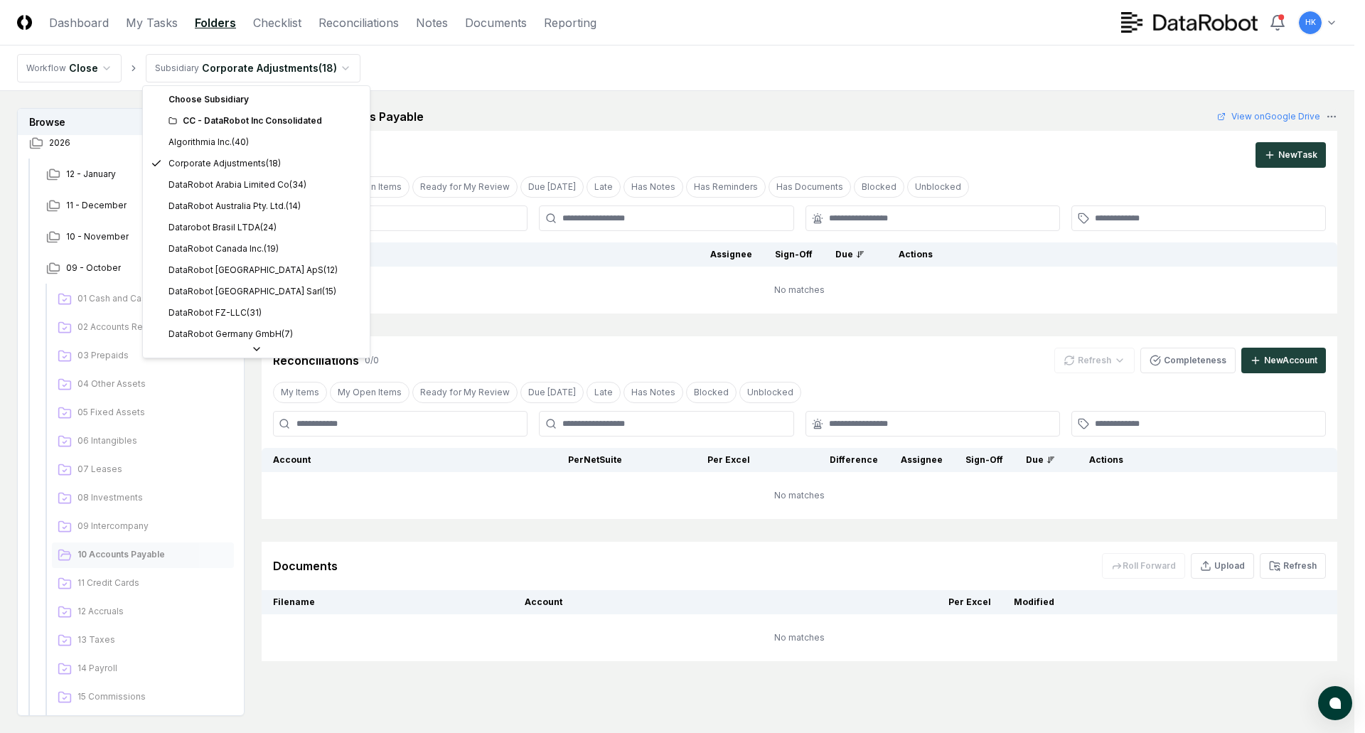
click at [247, 119] on div "CC - DataRobot Inc Consolidated" at bounding box center [265, 121] width 193 height 13
drag, startPoint x: 250, startPoint y: 127, endPoint x: 262, endPoint y: 119, distance: 13.4
click at [262, 119] on div "CC - DataRobot Inc Consolidated" at bounding box center [265, 121] width 193 height 13
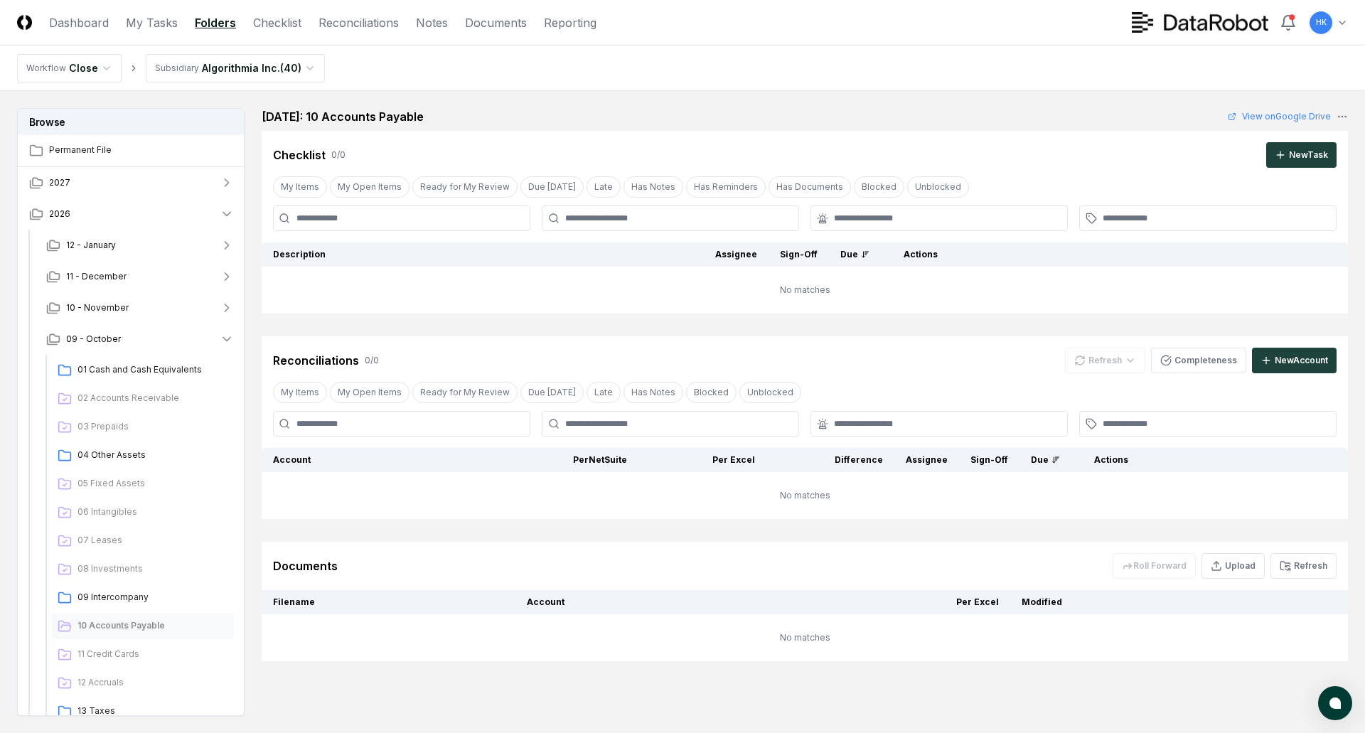
click at [302, 67] on html "CloseCore Dashboard My Tasks Folders Checklist Reconciliations Notes Documents …" at bounding box center [682, 409] width 1365 height 819
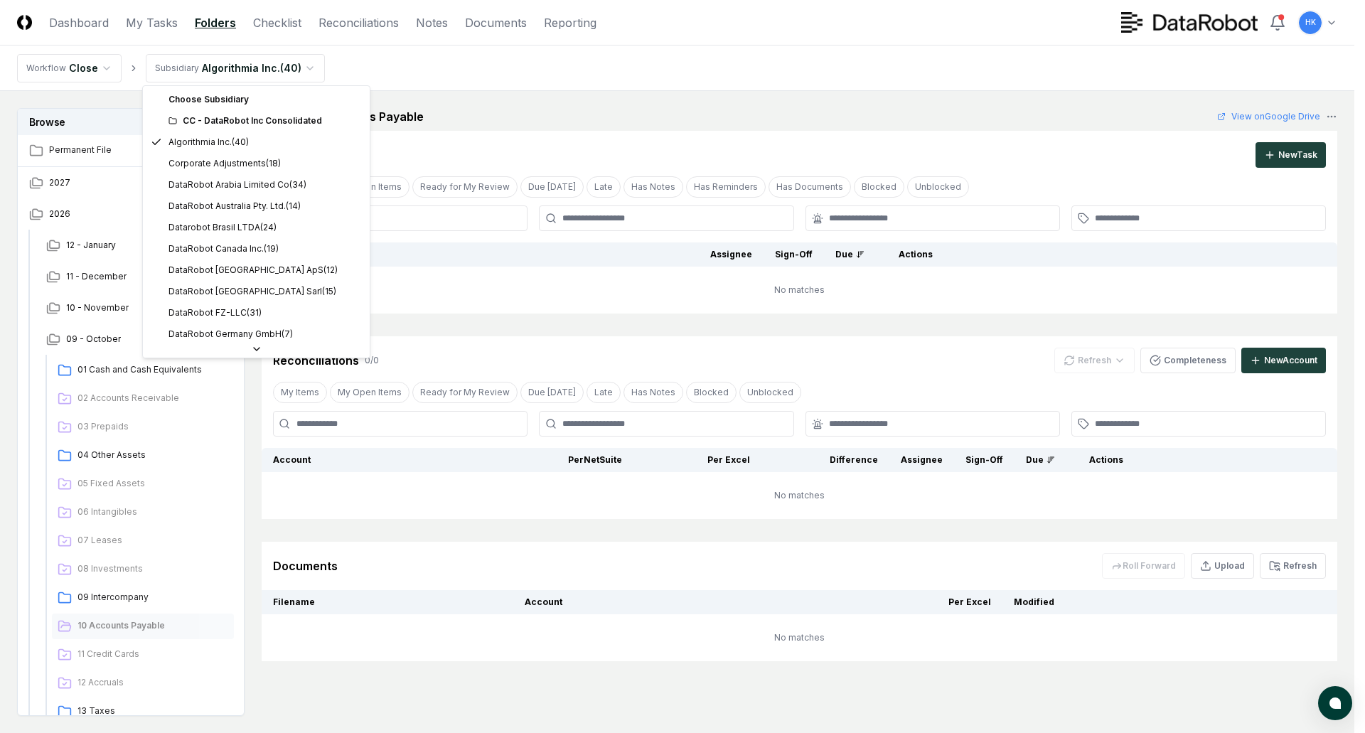
click at [224, 100] on div "Choose Subsidiary" at bounding box center [256, 99] width 221 height 21
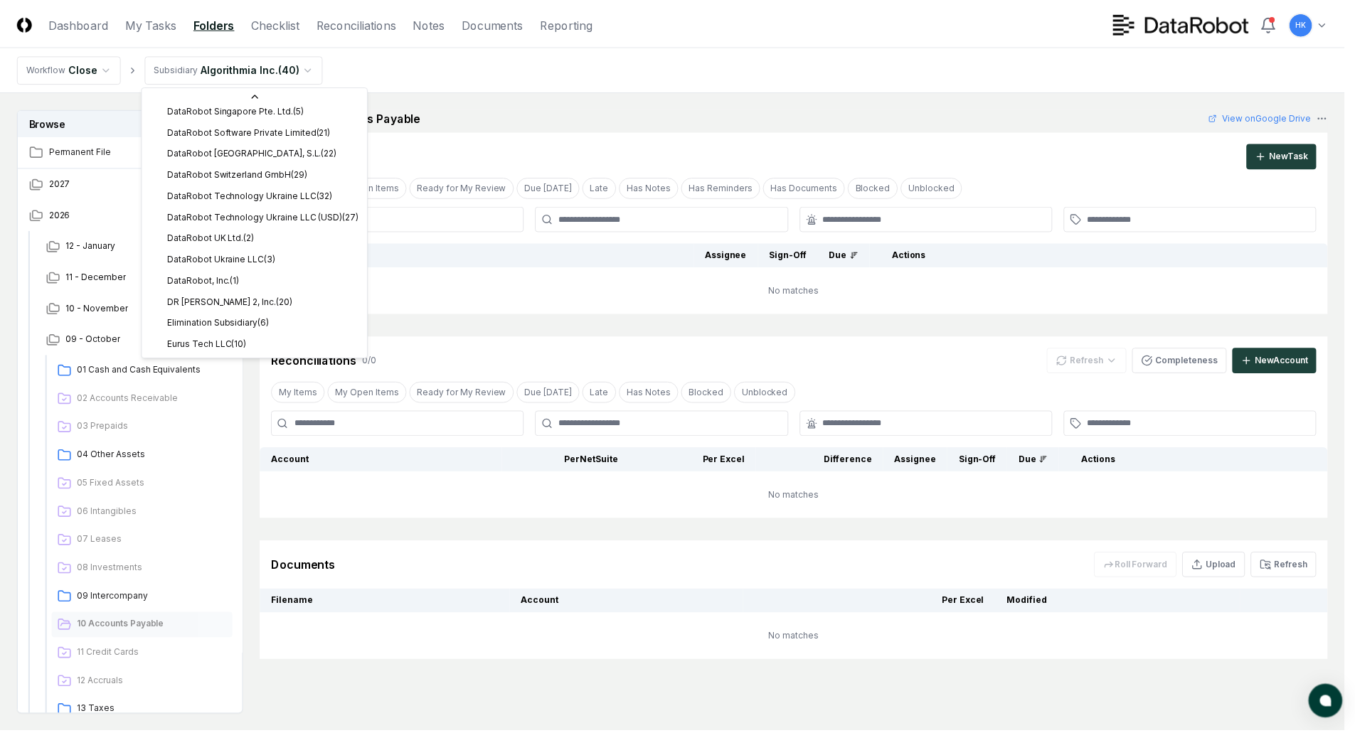
scroll to position [412, 0]
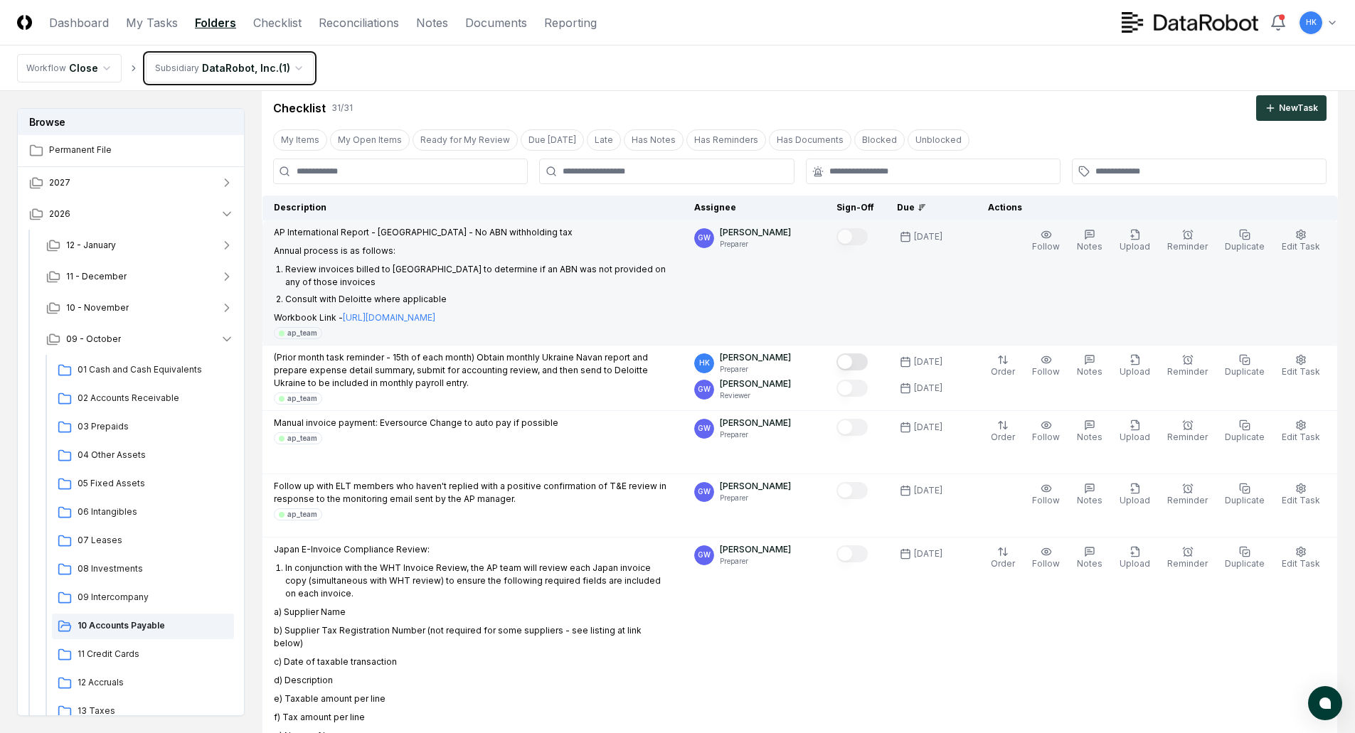
scroll to position [142, 0]
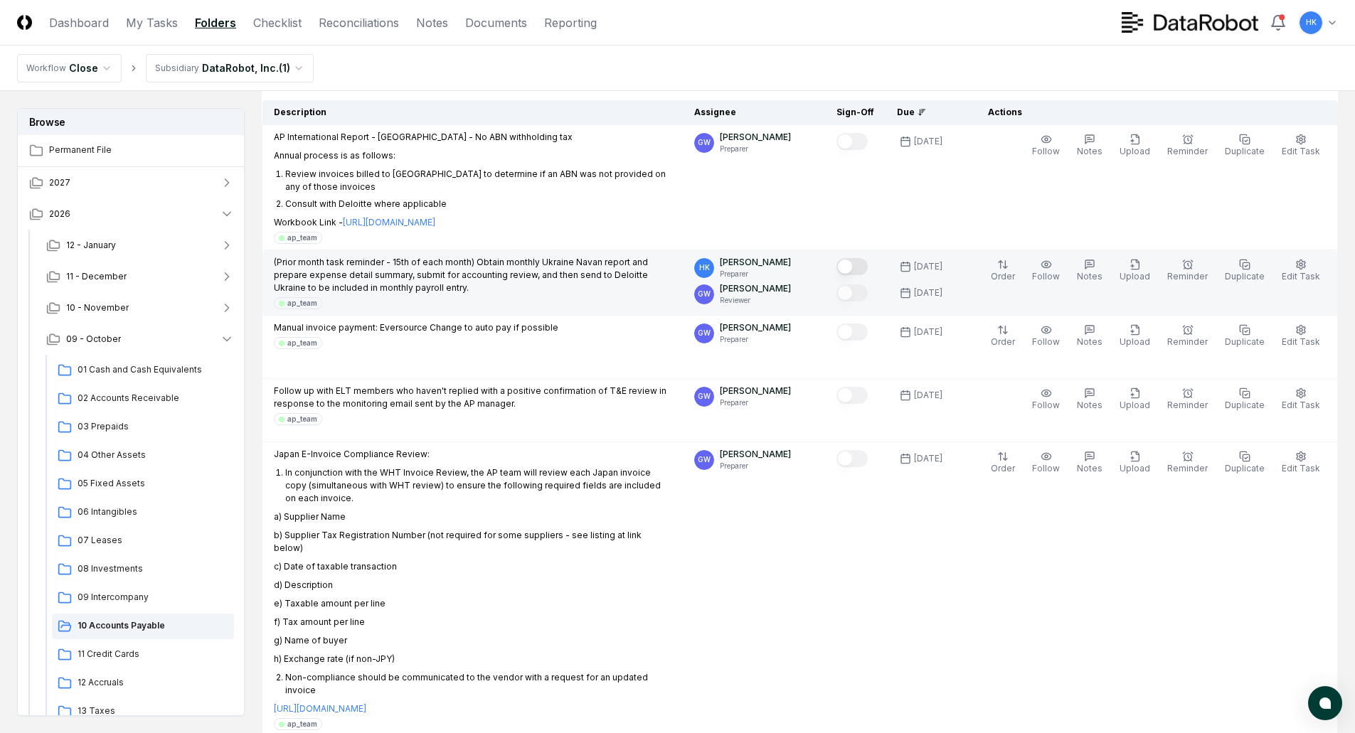
click at [862, 270] on button "Mark complete" at bounding box center [851, 266] width 31 height 17
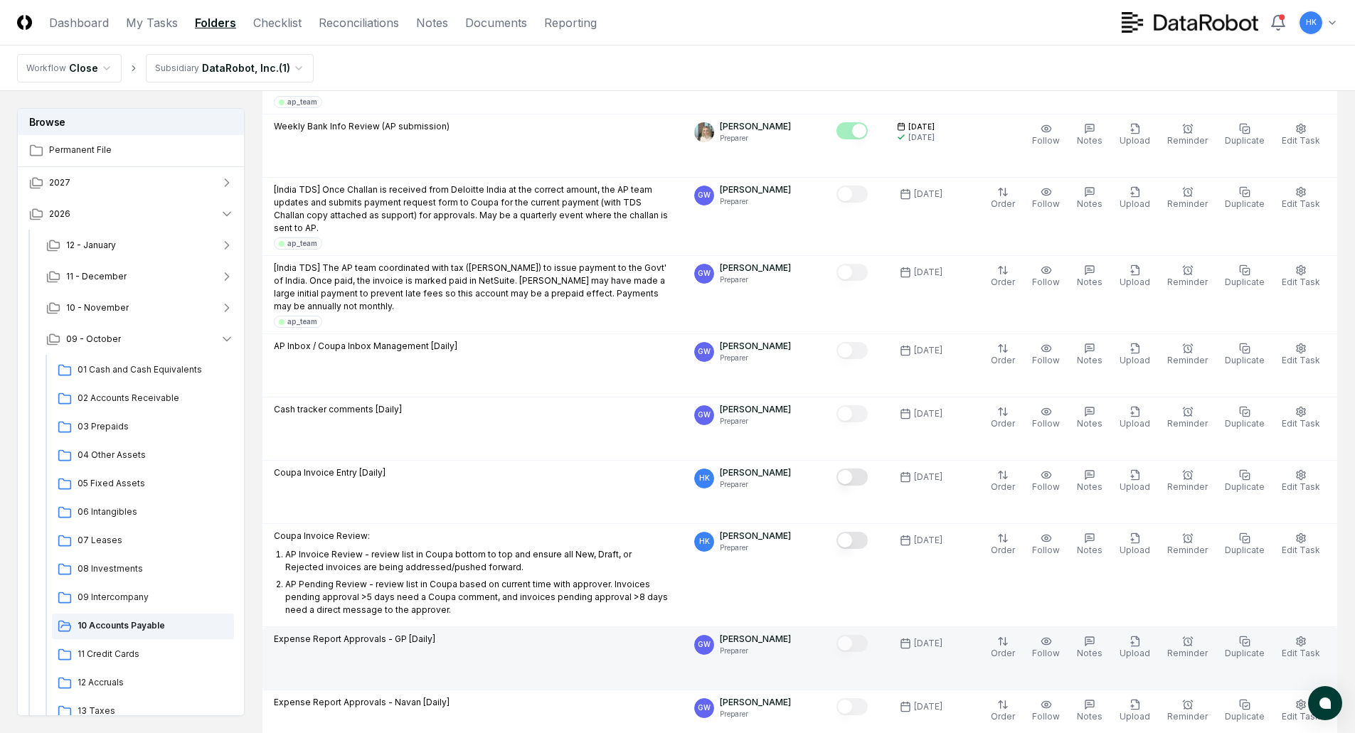
scroll to position [2205, 0]
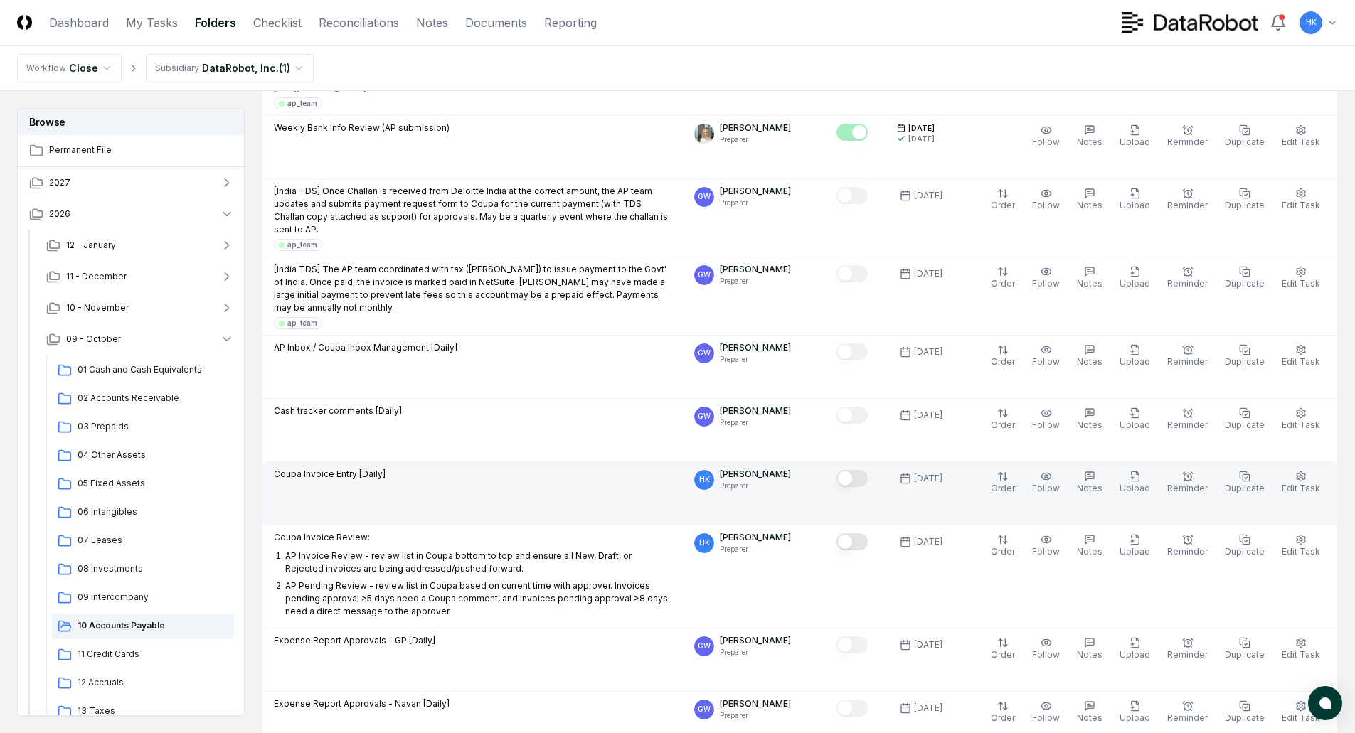
click at [864, 470] on button "Mark complete" at bounding box center [851, 478] width 31 height 17
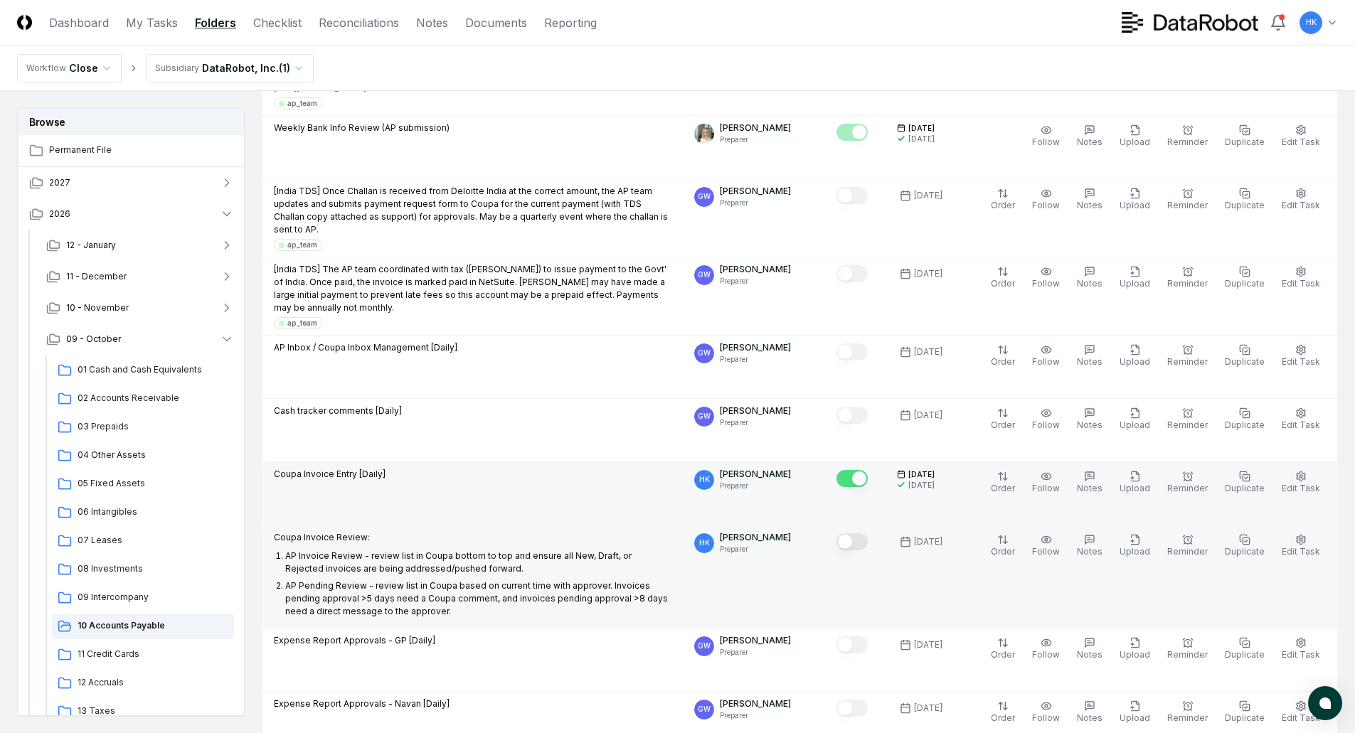
click at [860, 533] on button "Mark complete" at bounding box center [851, 541] width 31 height 17
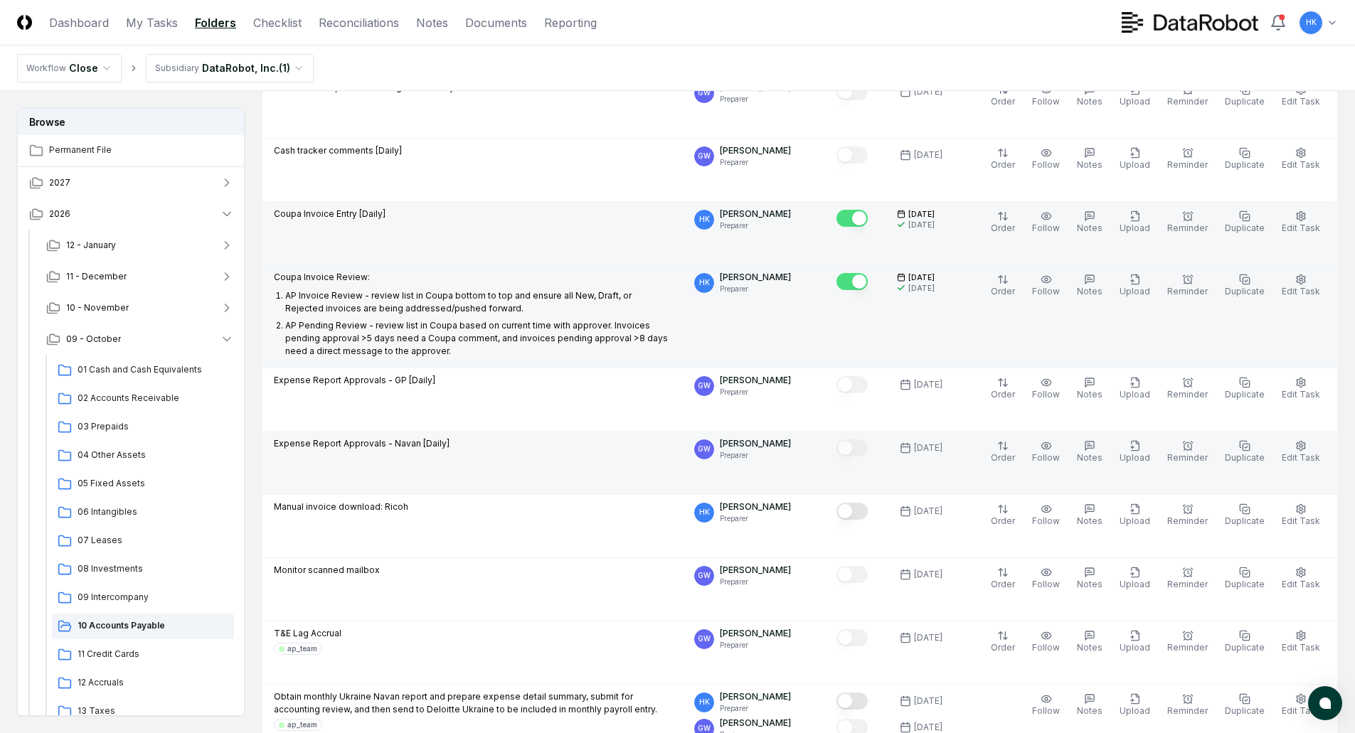
scroll to position [2489, 0]
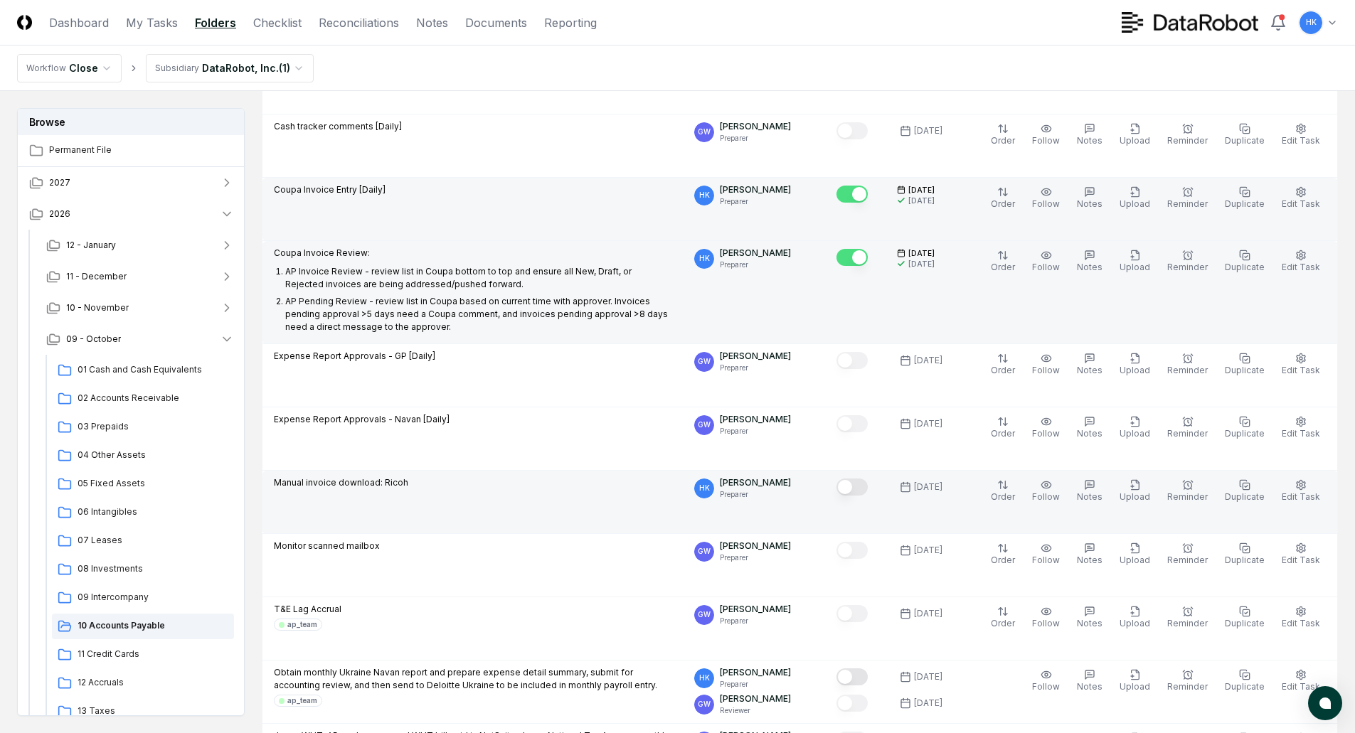
click at [853, 479] on button "Mark complete" at bounding box center [851, 487] width 31 height 17
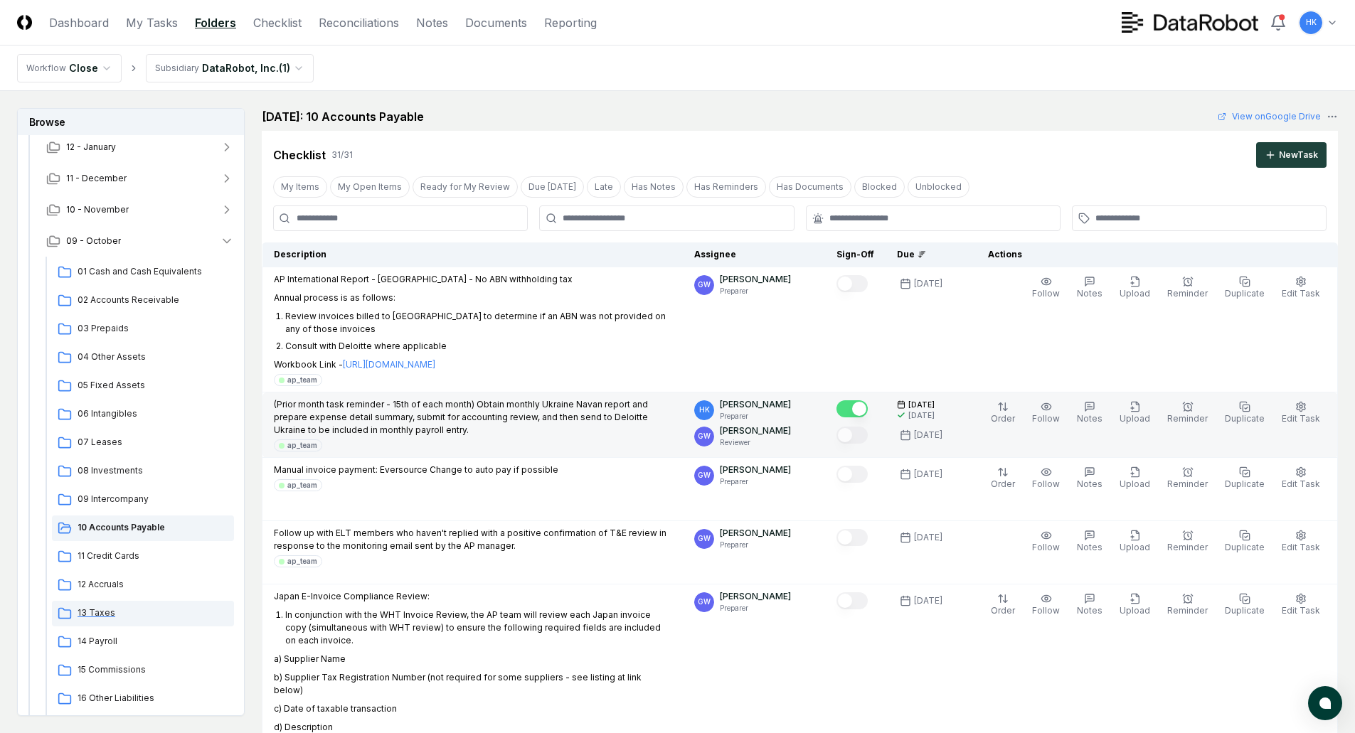
scroll to position [142, 0]
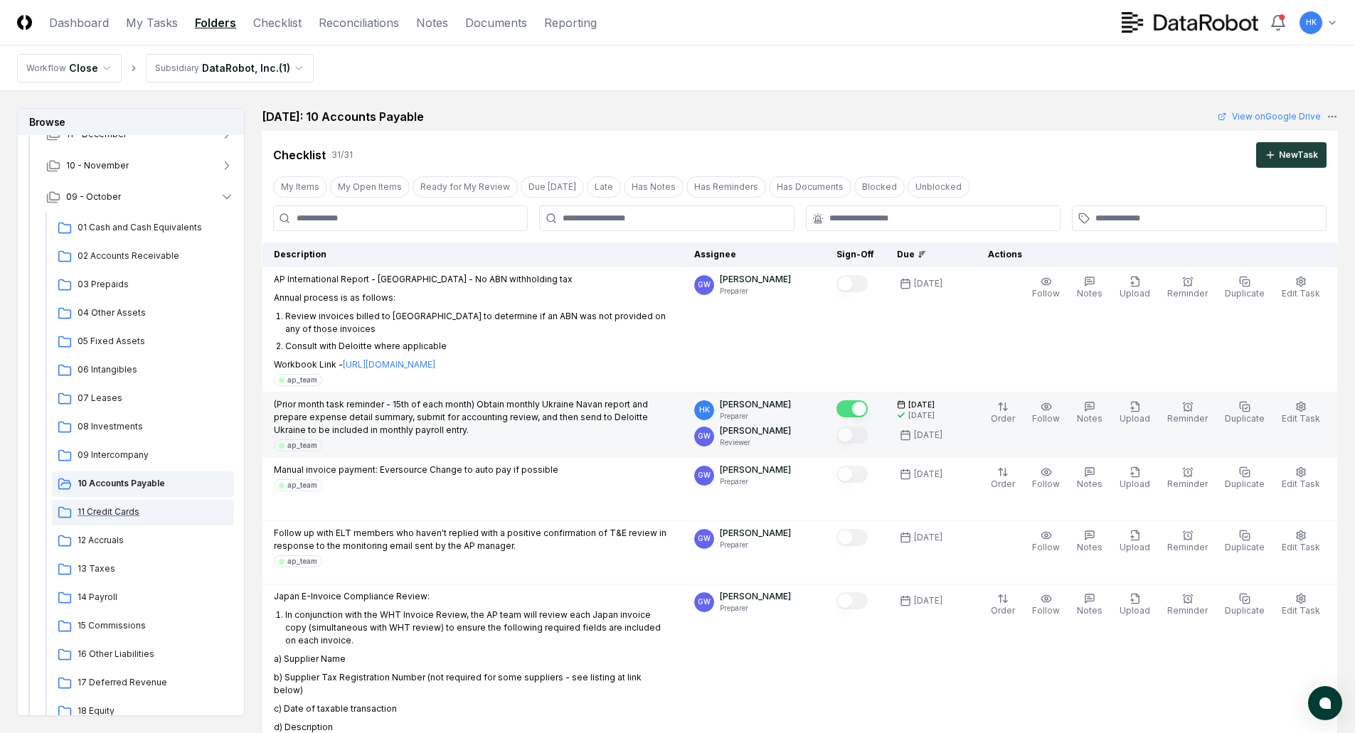
click at [112, 511] on span "11 Credit Cards" at bounding box center [153, 512] width 151 height 13
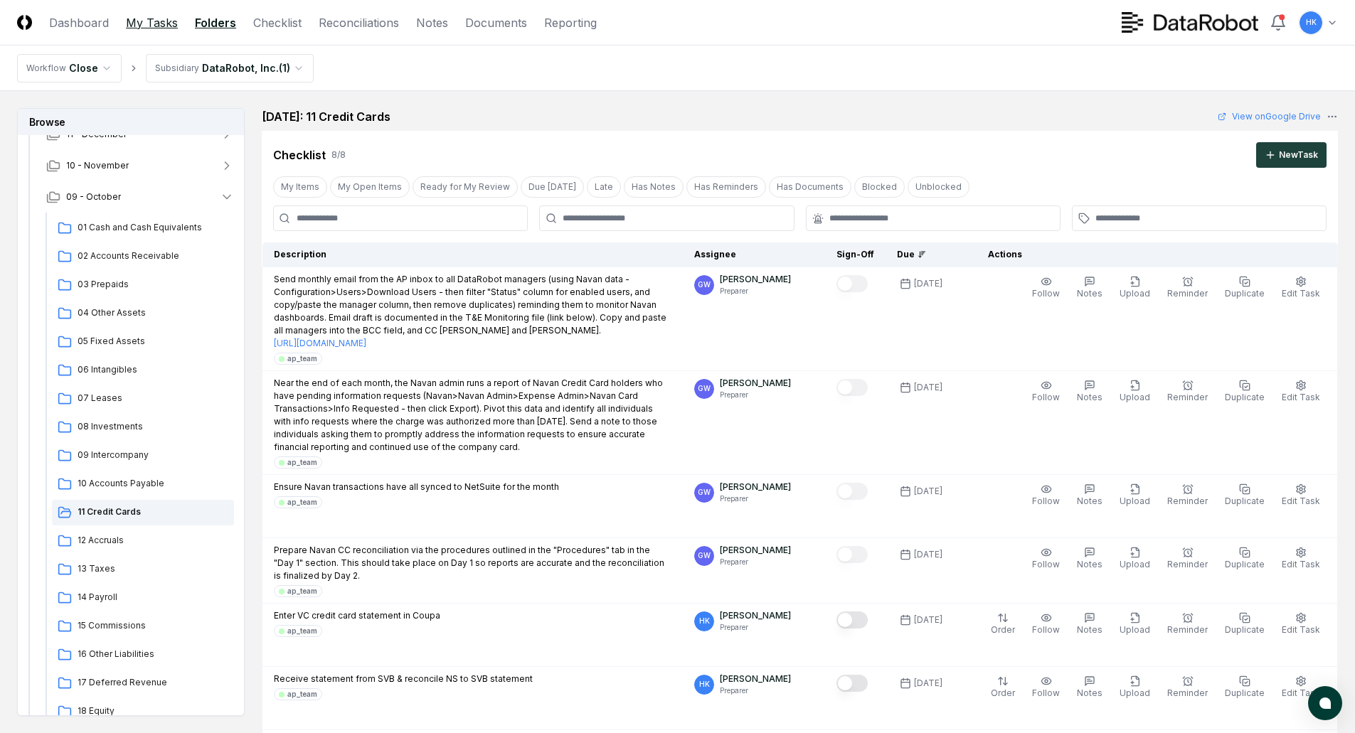
click at [161, 19] on link "My Tasks" at bounding box center [152, 22] width 52 height 17
